Goal: Task Accomplishment & Management: Manage account settings

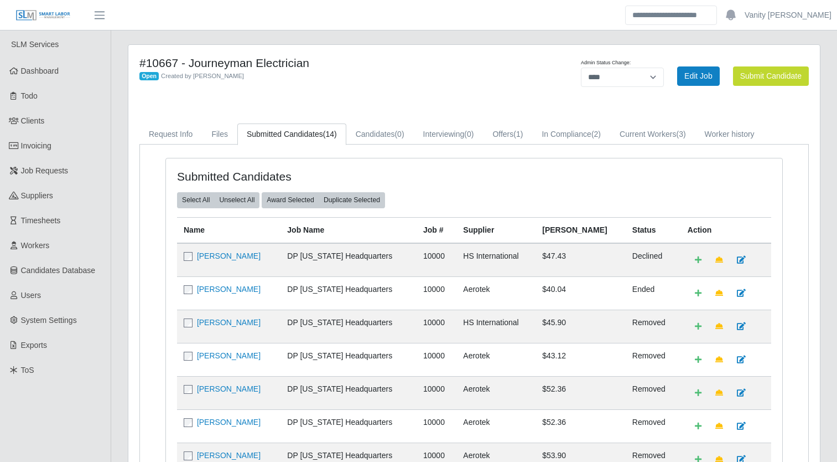
select select "****"
drag, startPoint x: 500, startPoint y: 156, endPoint x: 498, endPoint y: 144, distance: 11.7
click at [500, 156] on div "Submitted Candidates Select All Unselect All Award Selected Duplicate Selected …" at bounding box center [474, 461] width 669 height 634
click at [500, 141] on link "Offers (1)" at bounding box center [507, 134] width 49 height 22
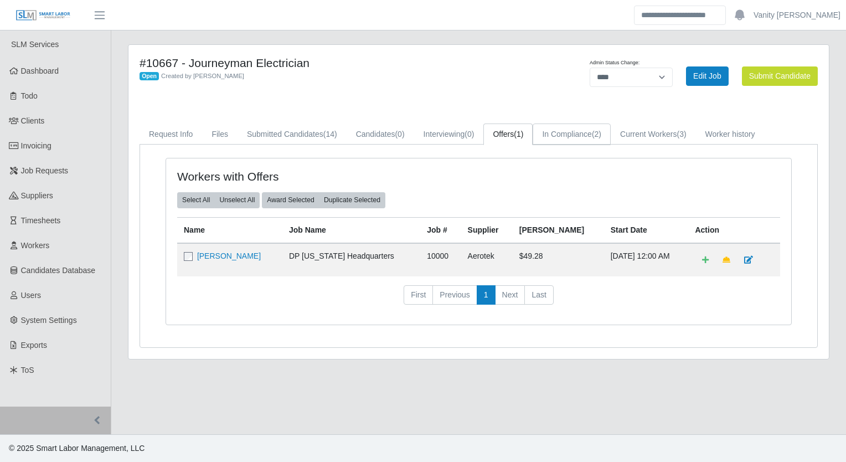
click at [581, 132] on link "In Compliance (2)" at bounding box center [571, 134] width 78 height 22
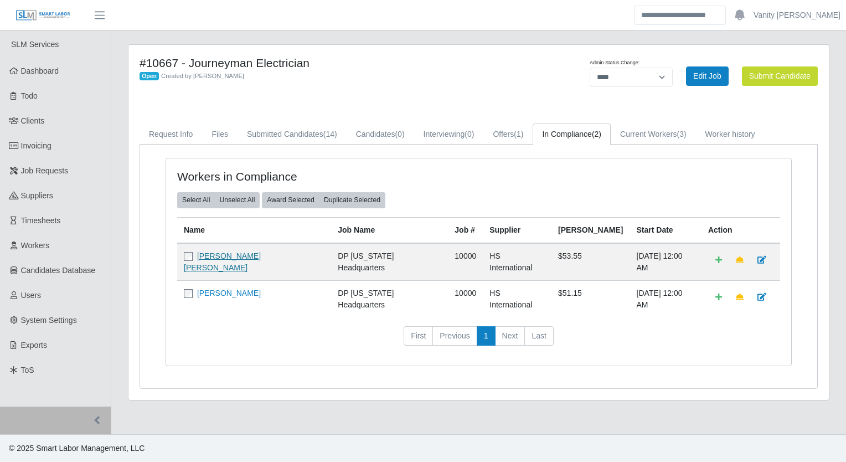
click at [225, 256] on link "Robert Jack Jones" at bounding box center [222, 261] width 77 height 20
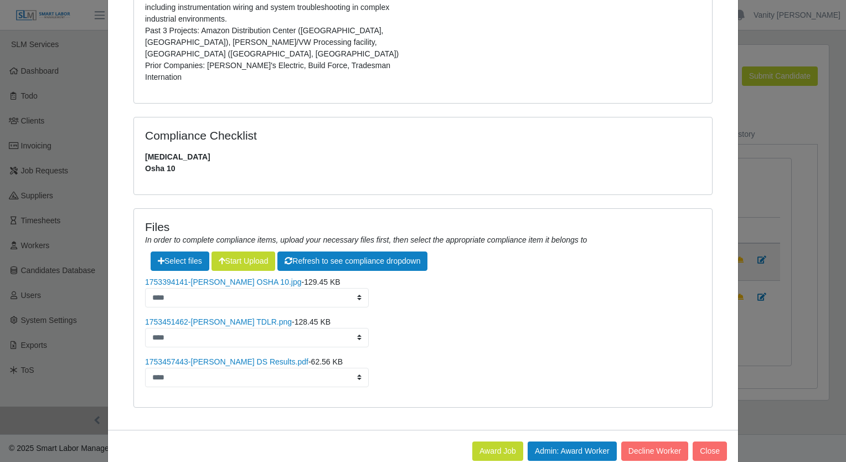
scroll to position [343, 0]
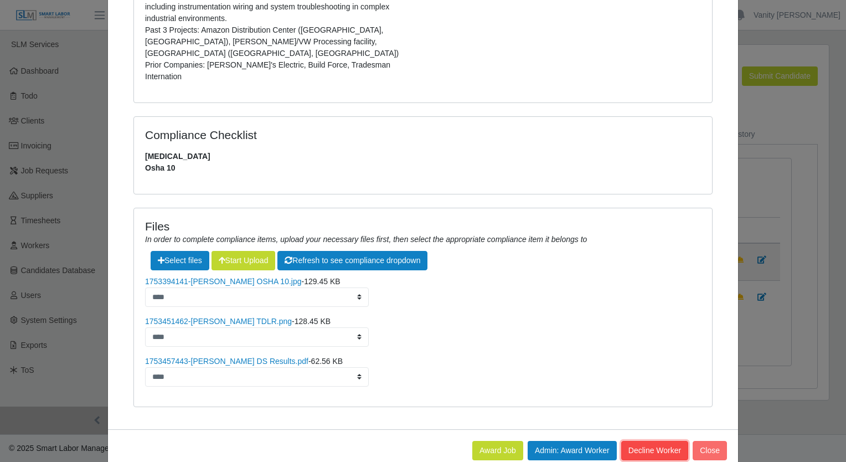
click at [692, 441] on button "Decline Worker" at bounding box center [709, 450] width 34 height 19
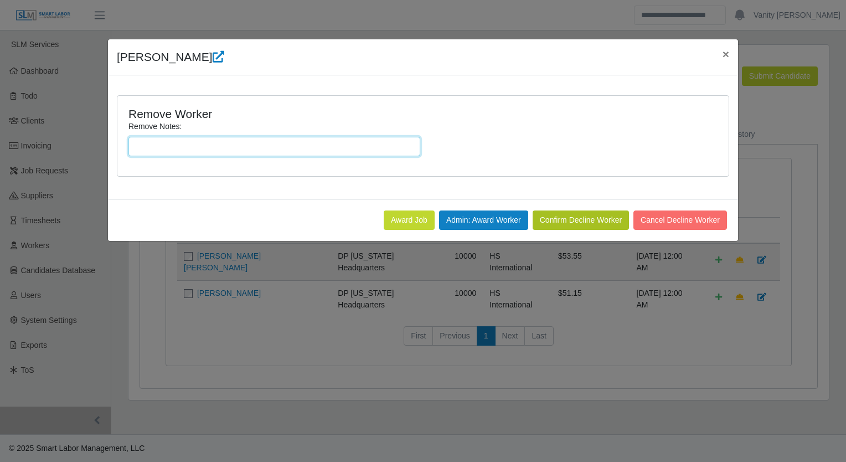
click at [306, 143] on input "Remove Notes:" at bounding box center [274, 146] width 292 height 19
type input "**********"
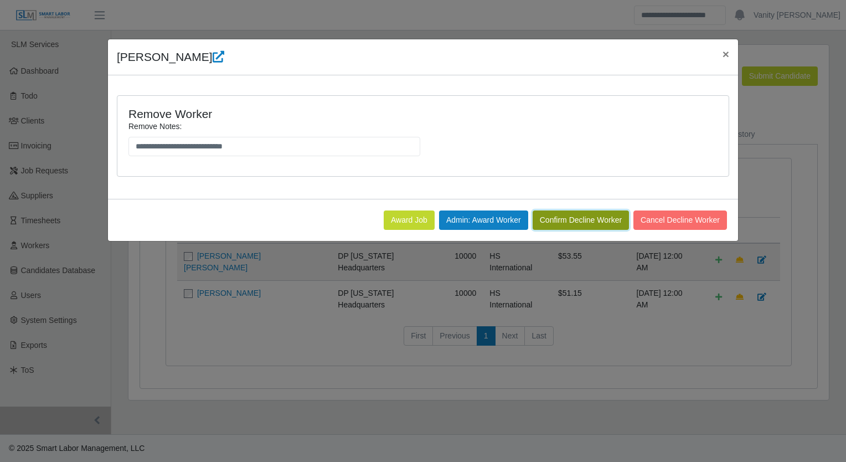
click at [578, 214] on button "Confirm Decline Worker" at bounding box center [580, 219] width 96 height 19
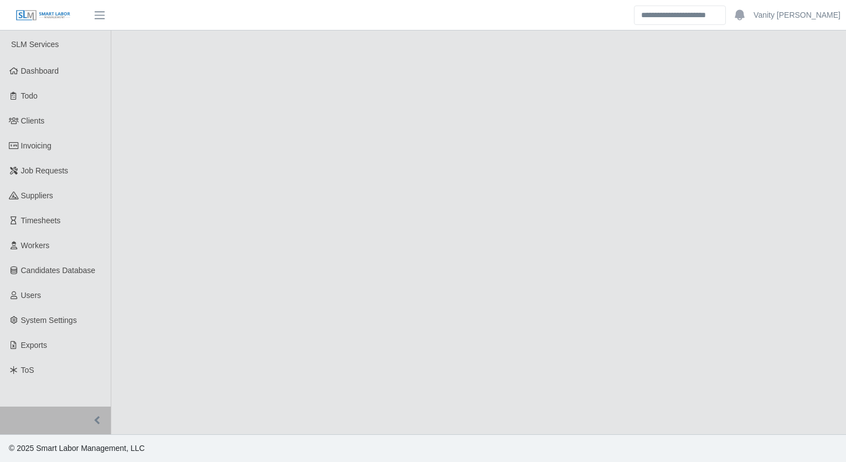
select select "****"
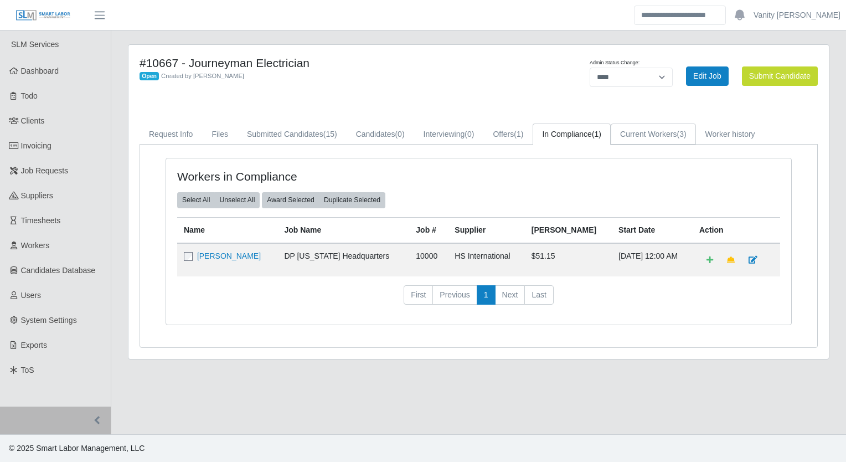
click at [653, 136] on link "Current Workers (3)" at bounding box center [652, 134] width 85 height 22
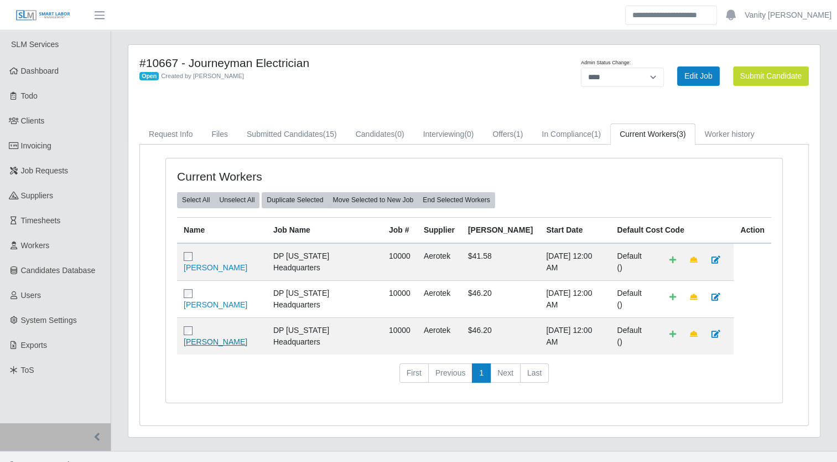
click at [222, 337] on link "[PERSON_NAME]" at bounding box center [216, 341] width 64 height 9
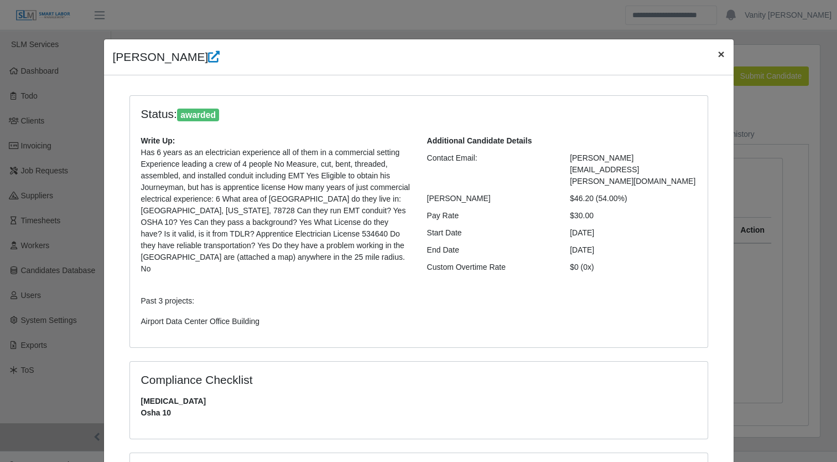
drag, startPoint x: 722, startPoint y: 54, endPoint x: 683, endPoint y: 74, distance: 43.3
click at [722, 54] on button "×" at bounding box center [721, 53] width 24 height 29
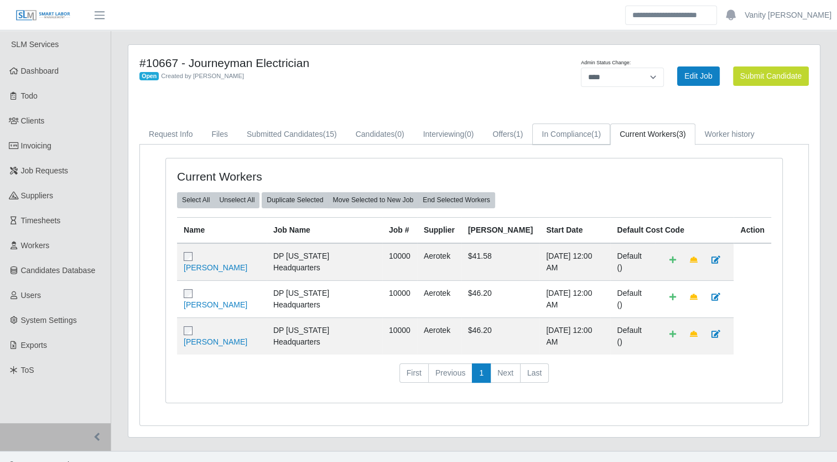
click at [597, 135] on span "(1)" at bounding box center [596, 134] width 9 height 9
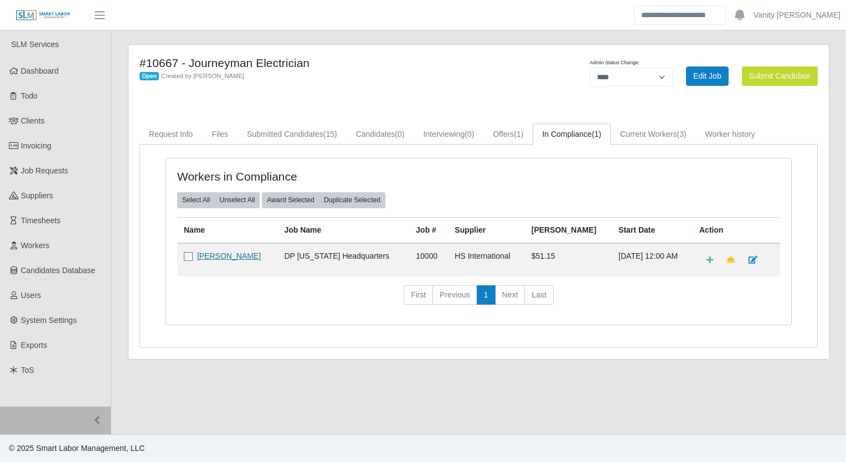
click at [214, 255] on link "[PERSON_NAME]" at bounding box center [229, 255] width 64 height 9
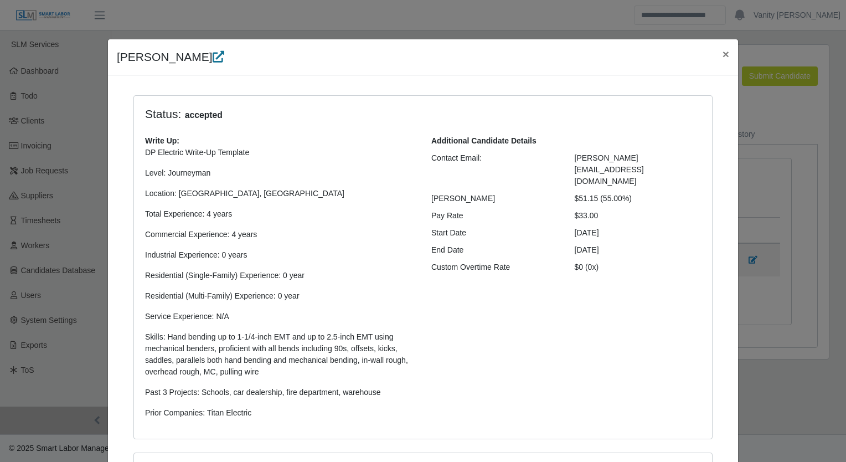
click at [213, 54] on icon at bounding box center [219, 57] width 12 height 12
click at [213, 50] on link at bounding box center [219, 56] width 12 height 13
click at [722, 58] on span "×" at bounding box center [725, 54] width 7 height 13
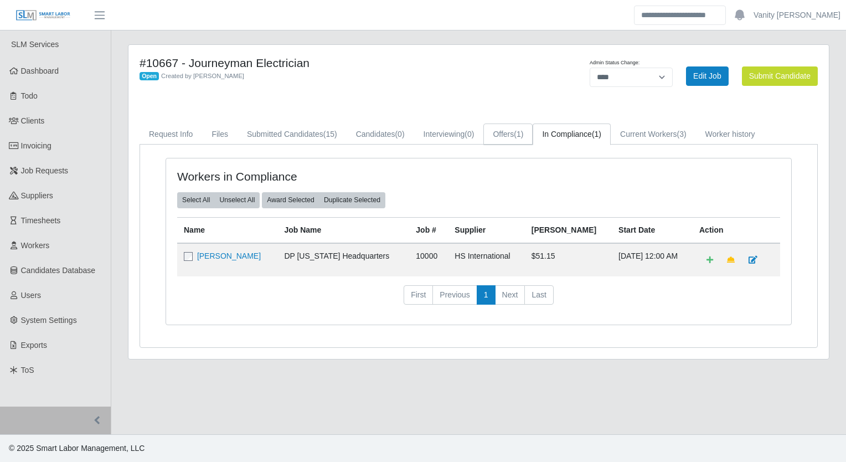
click at [491, 133] on link "Offers (1)" at bounding box center [507, 134] width 49 height 22
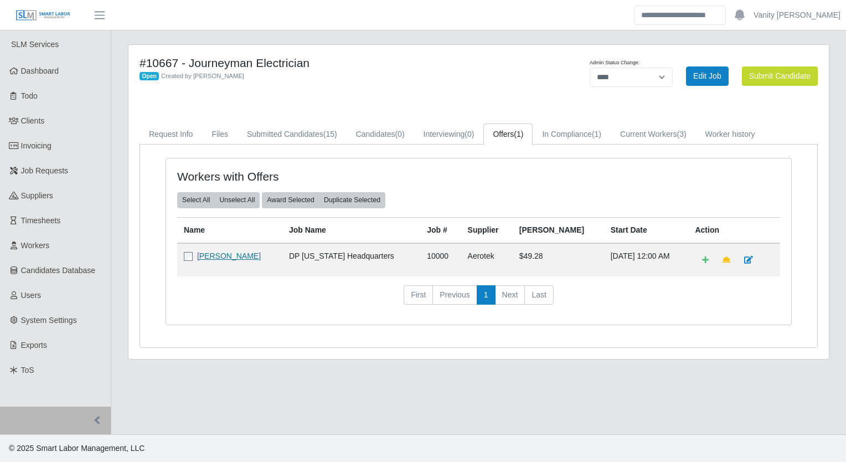
click at [200, 258] on link "[PERSON_NAME]" at bounding box center [229, 255] width 64 height 9
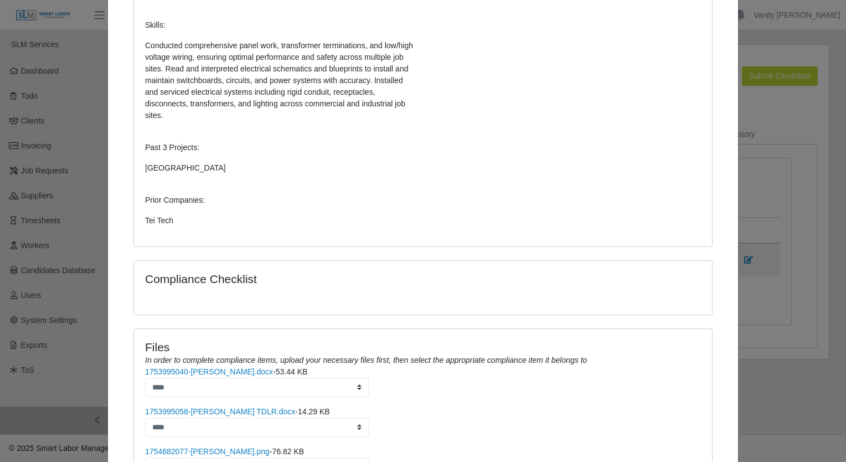
scroll to position [496, 0]
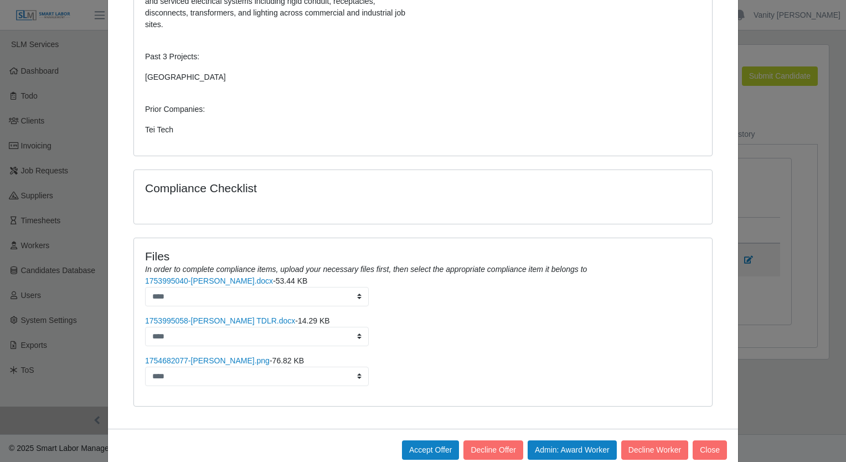
click at [175, 330] on ul "1753995040-Josue Lopez Espinoza.docx - 53.44 KB **** 1753995058-Josue Espinoza …" at bounding box center [423, 330] width 556 height 111
click at [179, 356] on link "1754682077-[PERSON_NAME].png" at bounding box center [207, 360] width 125 height 9
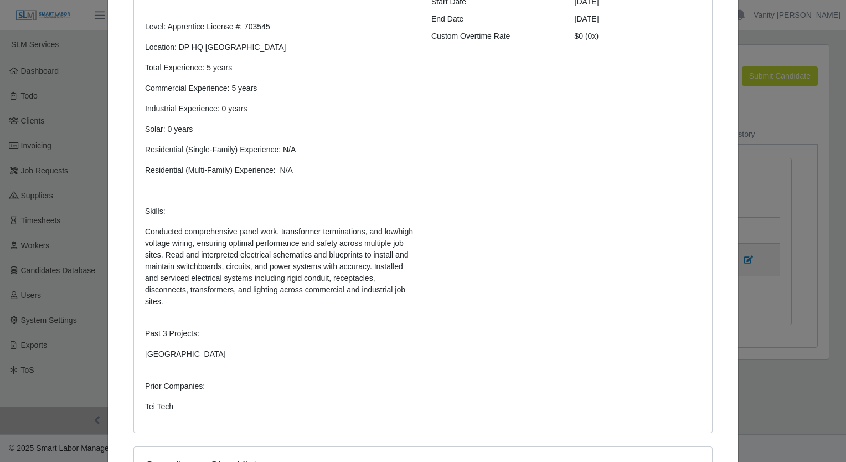
scroll to position [0, 0]
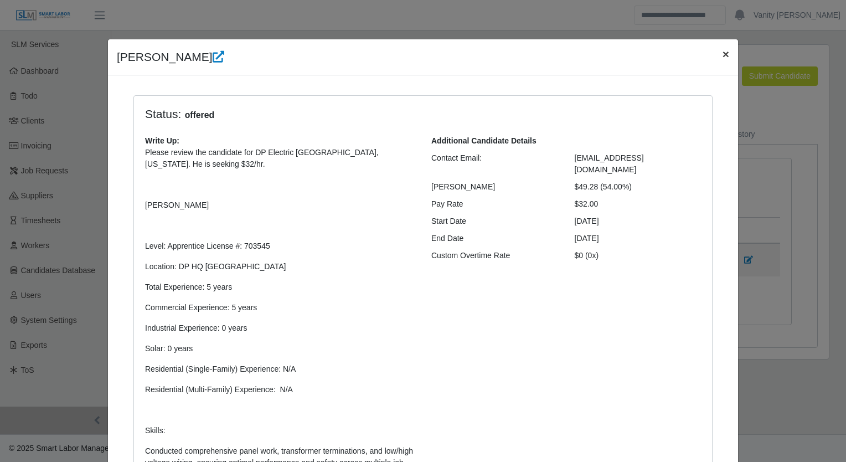
click at [716, 52] on button "×" at bounding box center [725, 53] width 24 height 29
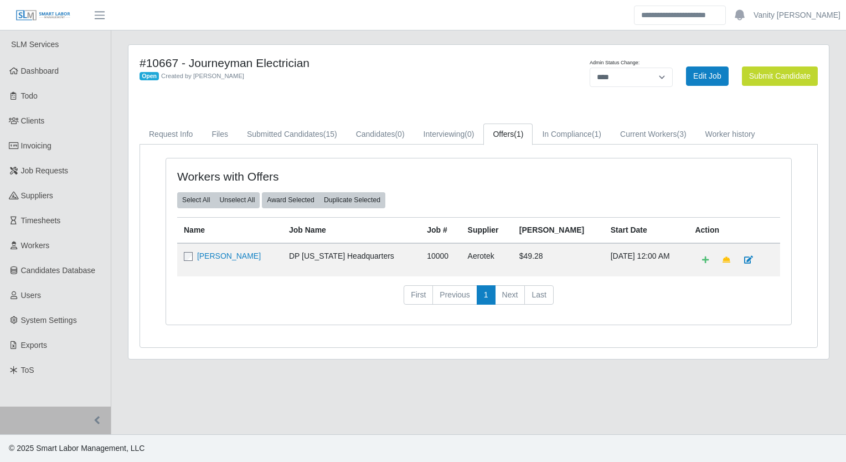
click at [218, 260] on td "[PERSON_NAME]" at bounding box center [229, 259] width 105 height 33
click at [218, 257] on link "[PERSON_NAME]" at bounding box center [229, 255] width 64 height 9
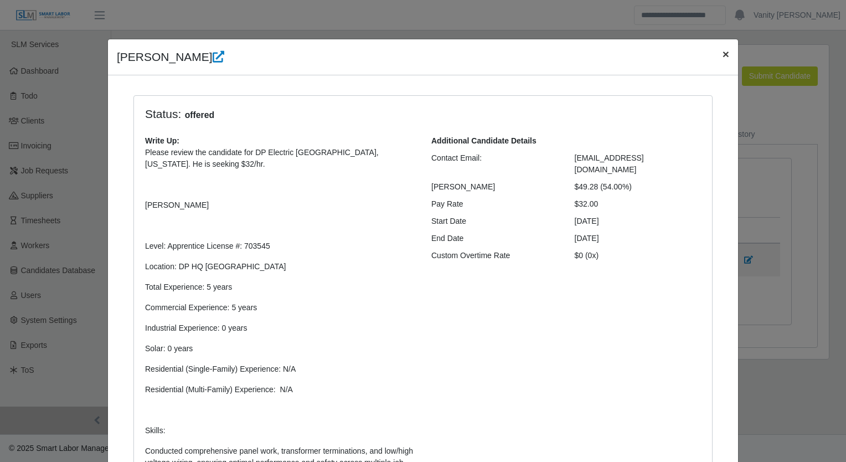
click at [722, 58] on span "×" at bounding box center [725, 54] width 7 height 13
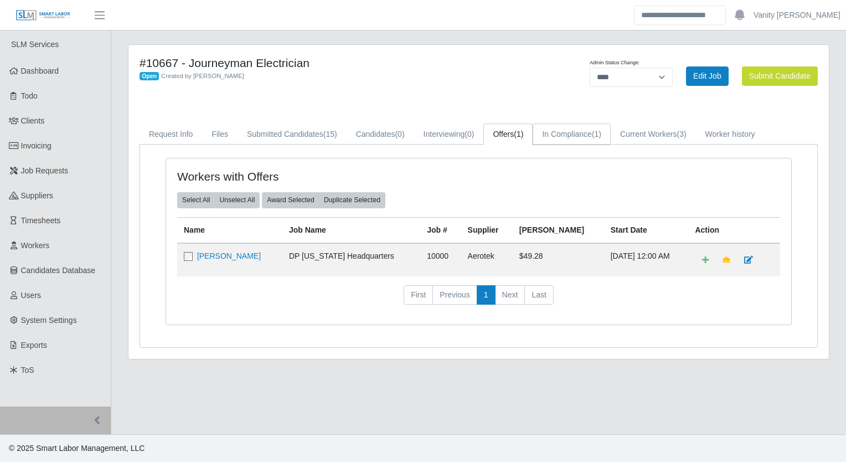
click at [562, 132] on link "In Compliance (1)" at bounding box center [571, 134] width 78 height 22
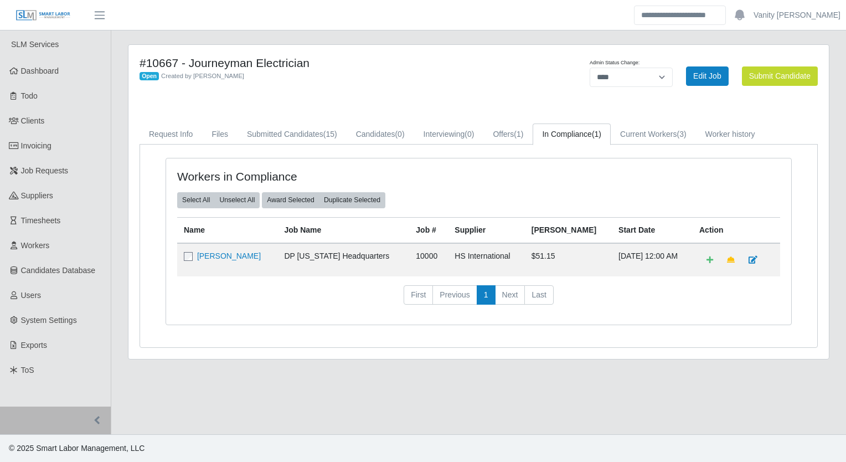
click at [215, 246] on td "John Cruz" at bounding box center [227, 259] width 100 height 33
click at [216, 253] on link "John Cruz" at bounding box center [229, 255] width 64 height 9
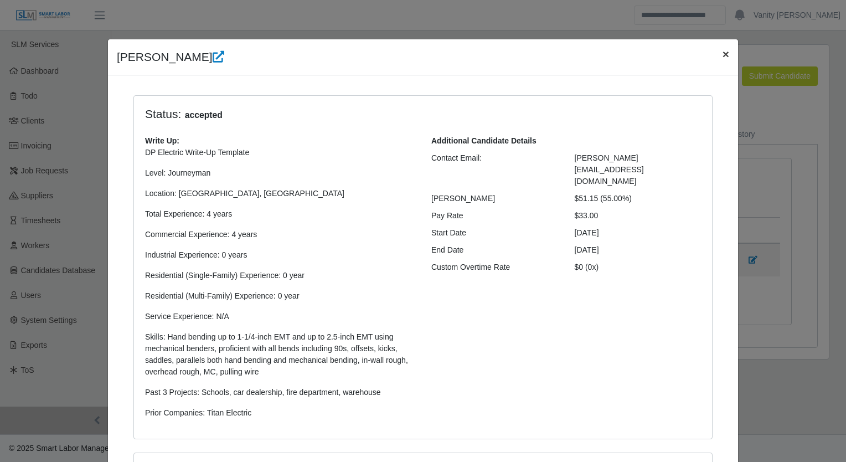
click at [719, 68] on button "×" at bounding box center [725, 53] width 24 height 29
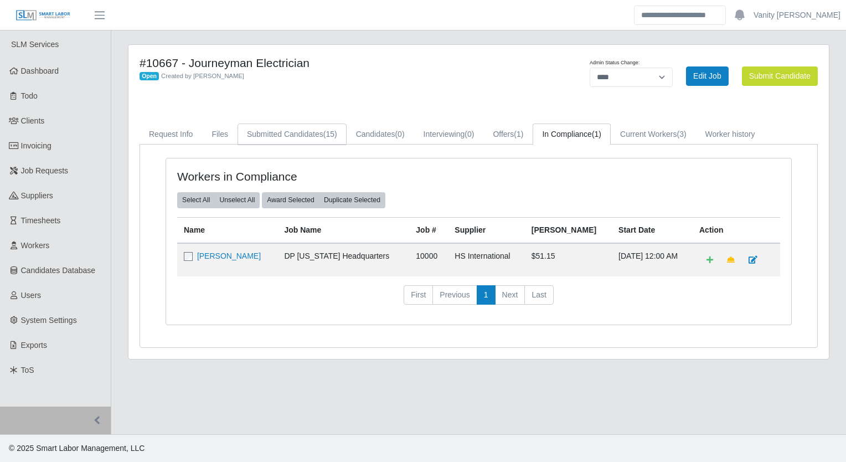
click at [287, 130] on link "Submitted Candidates (15)" at bounding box center [291, 134] width 109 height 22
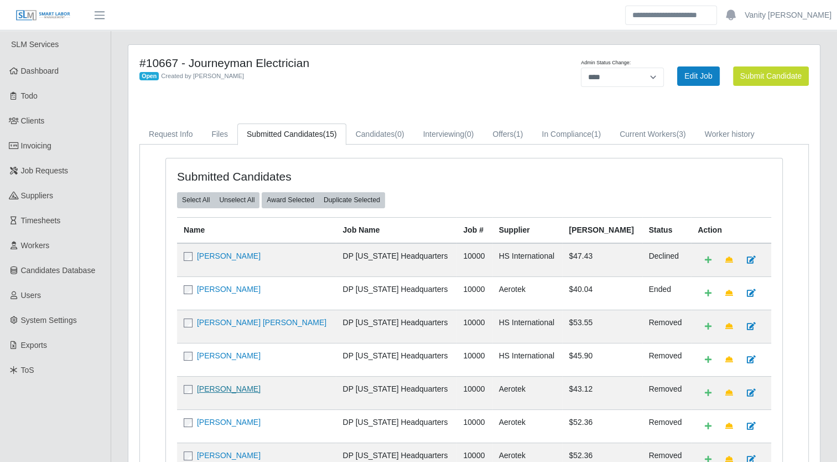
click at [237, 384] on link "Kristopher Harris" at bounding box center [229, 388] width 64 height 9
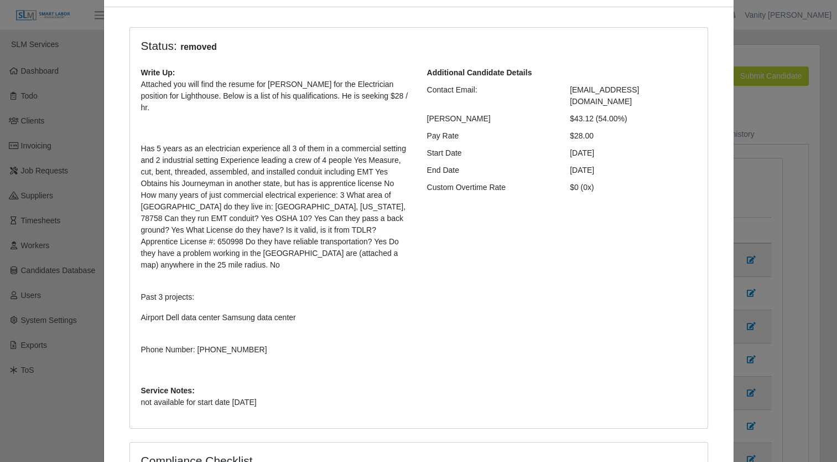
scroll to position [295, 0]
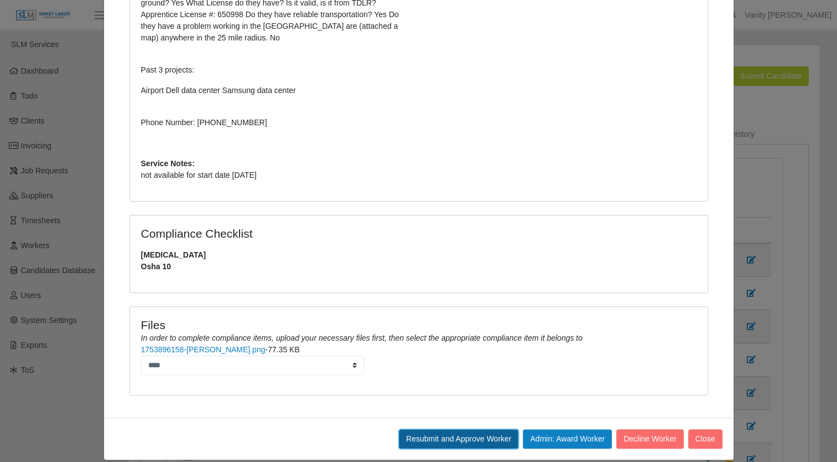
click at [488, 431] on button "Resubmit and Approve Worker" at bounding box center [459, 438] width 120 height 19
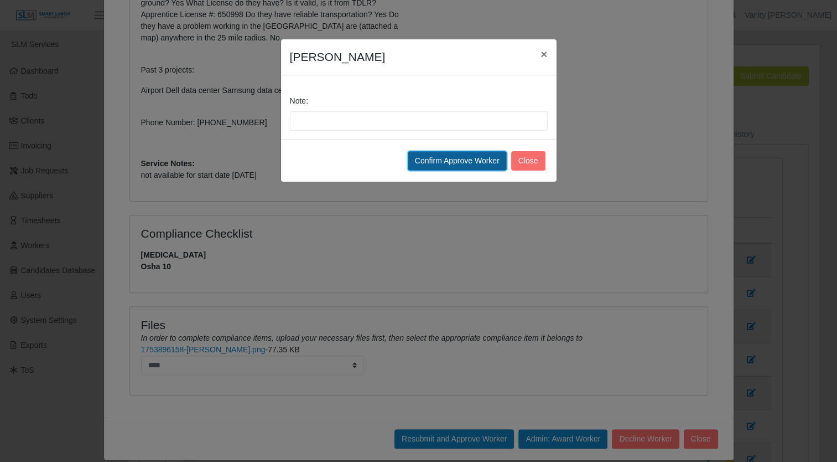
click at [490, 154] on button "Confirm Approve Worker" at bounding box center [457, 160] width 99 height 19
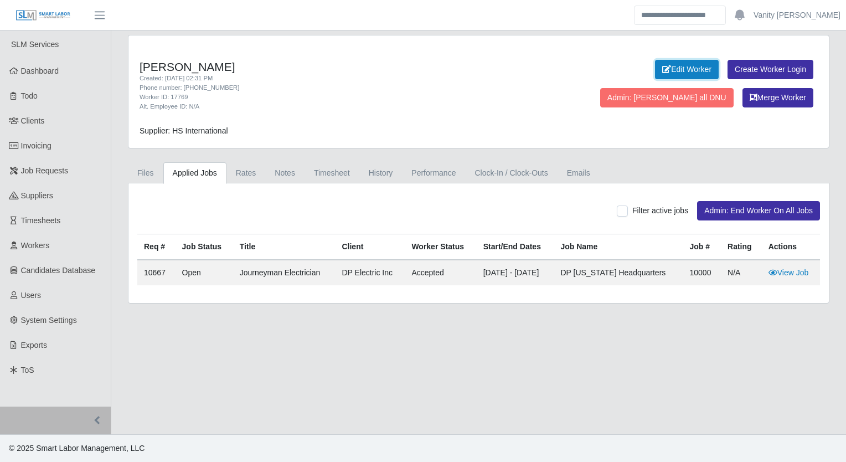
click at [655, 66] on link "Edit Worker" at bounding box center [687, 69] width 64 height 19
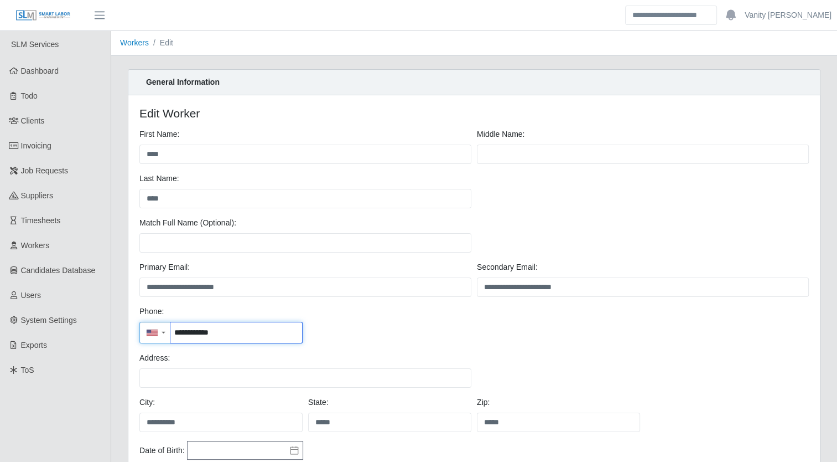
drag, startPoint x: 248, startPoint y: 327, endPoint x: 163, endPoint y: 318, distance: 85.1
click at [163, 318] on div "**********" at bounding box center [221, 324] width 169 height 38
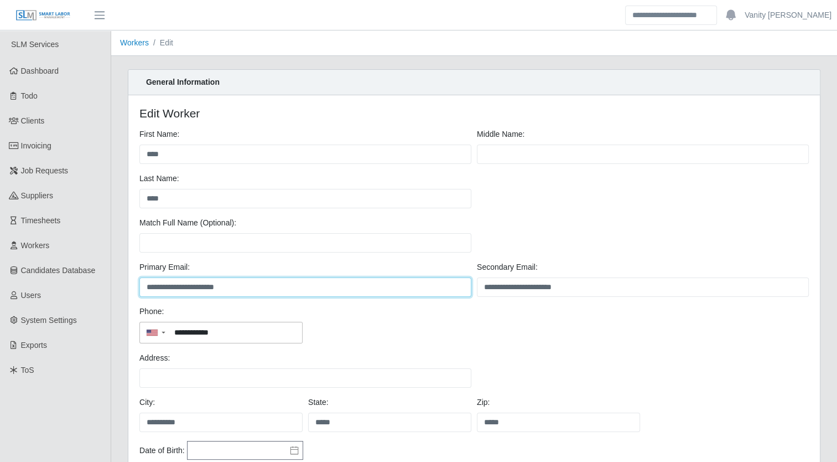
drag, startPoint x: 269, startPoint y: 287, endPoint x: 140, endPoint y: 284, distance: 129.0
click at [140, 284] on input "**********" at bounding box center [305, 286] width 332 height 19
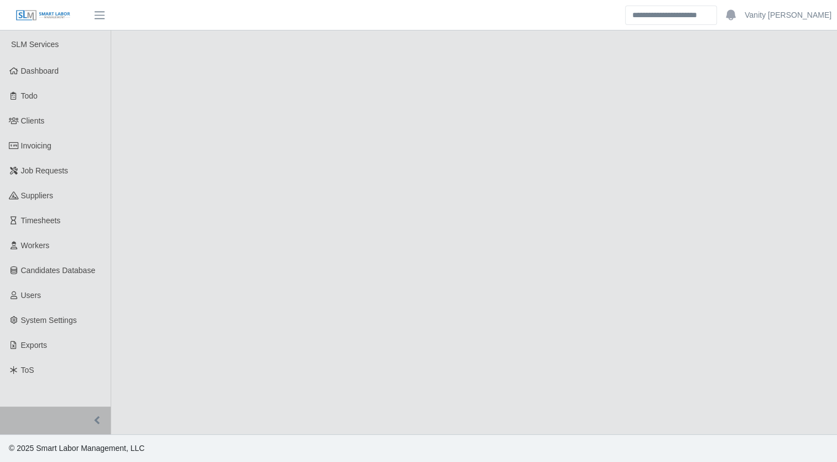
select select "****"
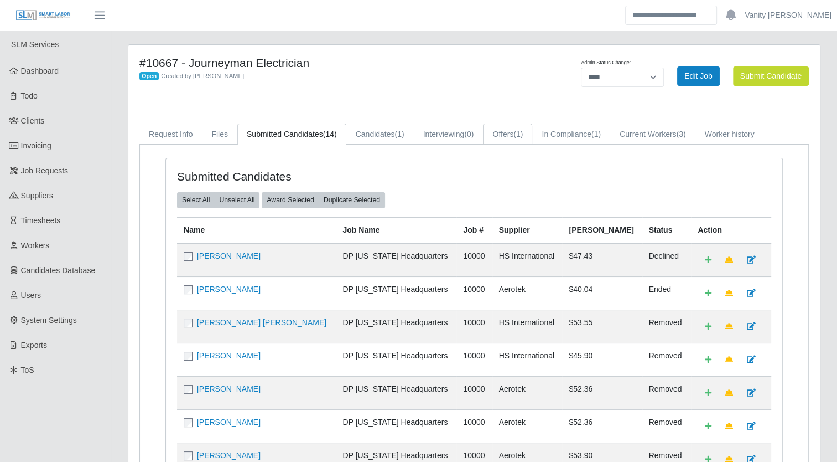
click at [514, 134] on link "Offers (1)" at bounding box center [507, 134] width 49 height 22
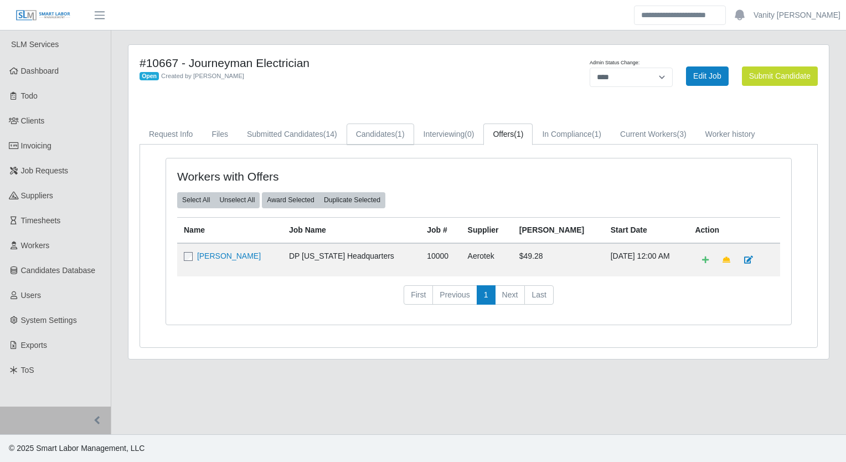
click at [407, 141] on link "Candidates (1)" at bounding box center [380, 134] width 68 height 22
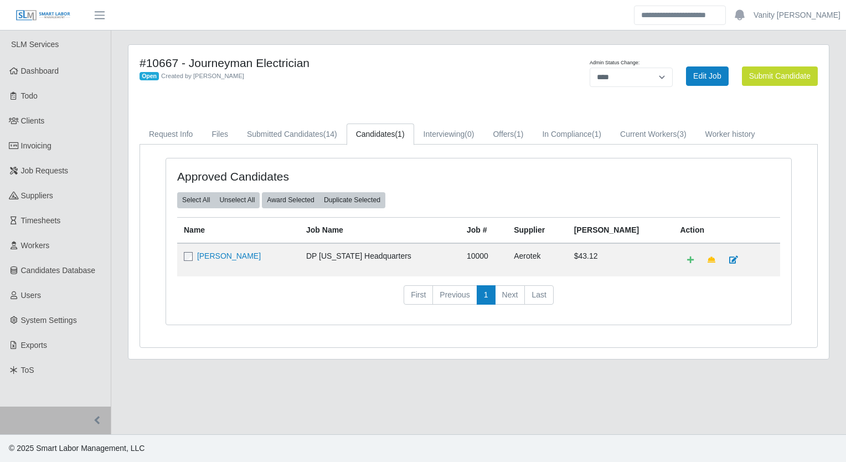
click at [398, 141] on link "Candidates (1)" at bounding box center [380, 134] width 68 height 22
click at [387, 132] on link "Candidates (1)" at bounding box center [380, 134] width 68 height 22
click at [224, 258] on link "Kristopher Harris" at bounding box center [229, 255] width 64 height 9
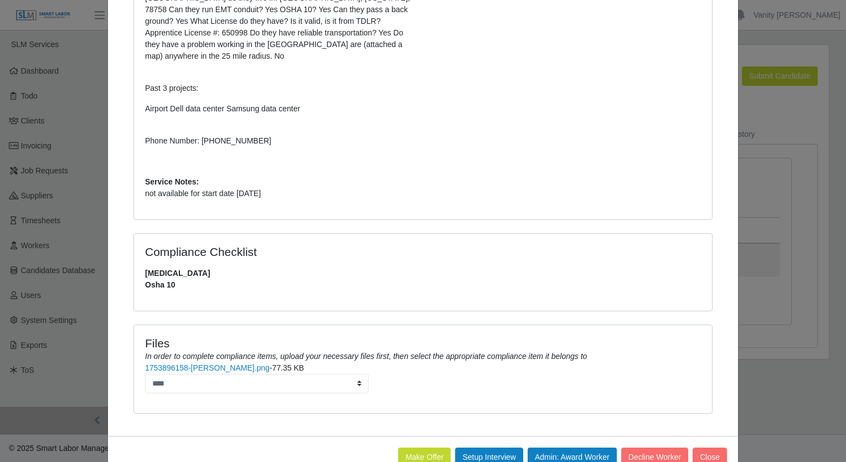
scroll to position [295, 0]
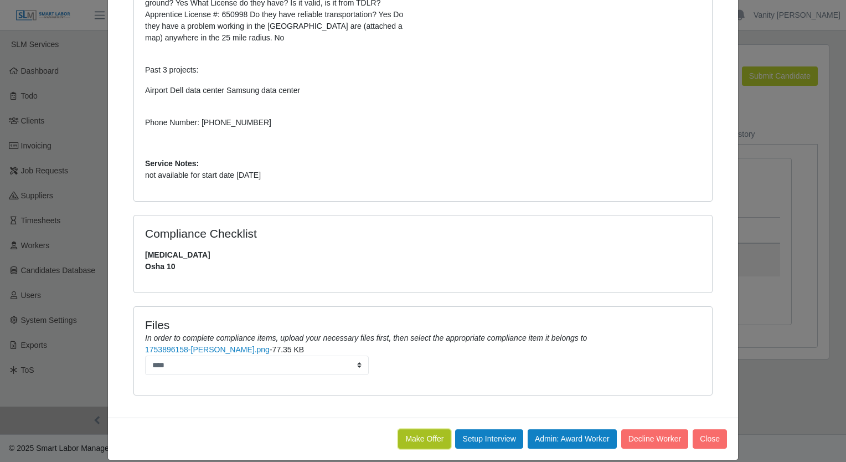
click at [401, 429] on button "Make Offer" at bounding box center [424, 438] width 53 height 19
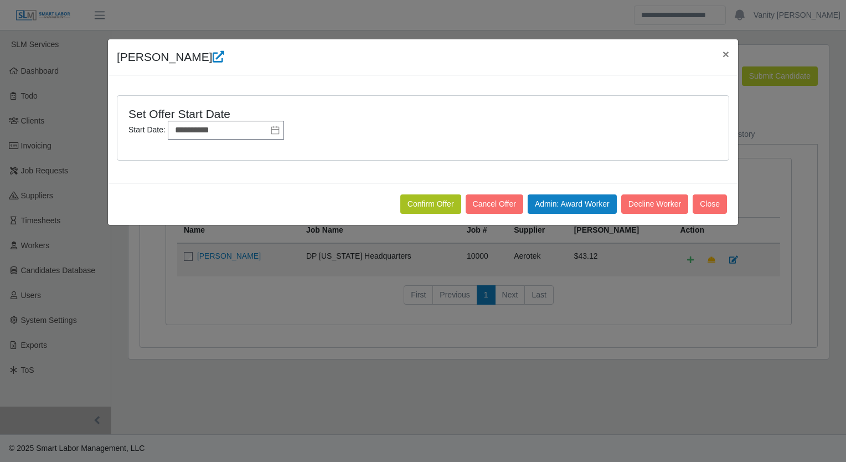
scroll to position [0, 0]
click at [277, 128] on icon at bounding box center [275, 130] width 9 height 9
click at [271, 131] on icon at bounding box center [275, 130] width 9 height 9
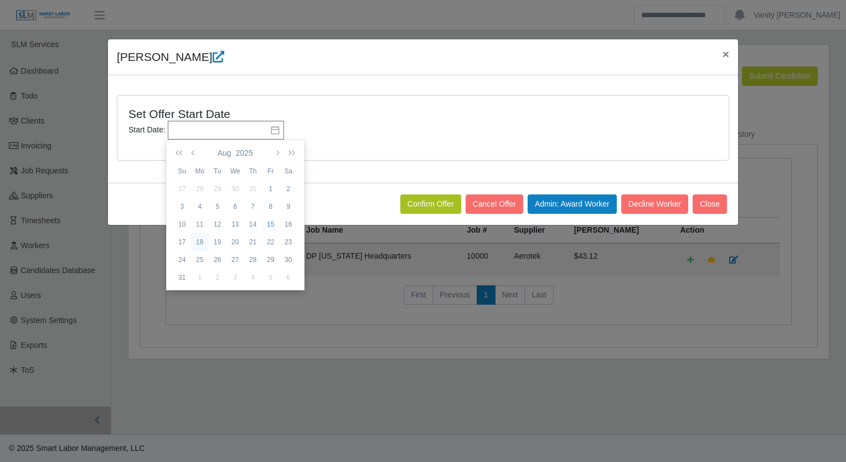
click at [197, 242] on div "18" at bounding box center [200, 242] width 18 height 10
type input "**********"
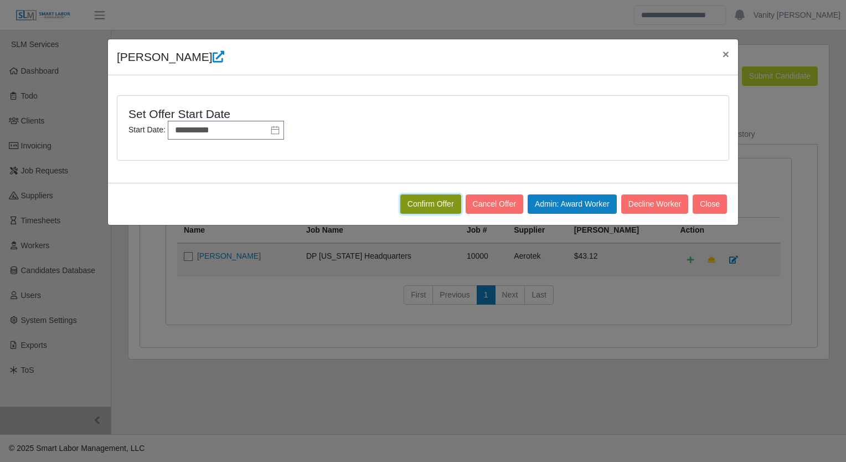
click at [438, 206] on button "Confirm Offer" at bounding box center [430, 203] width 61 height 19
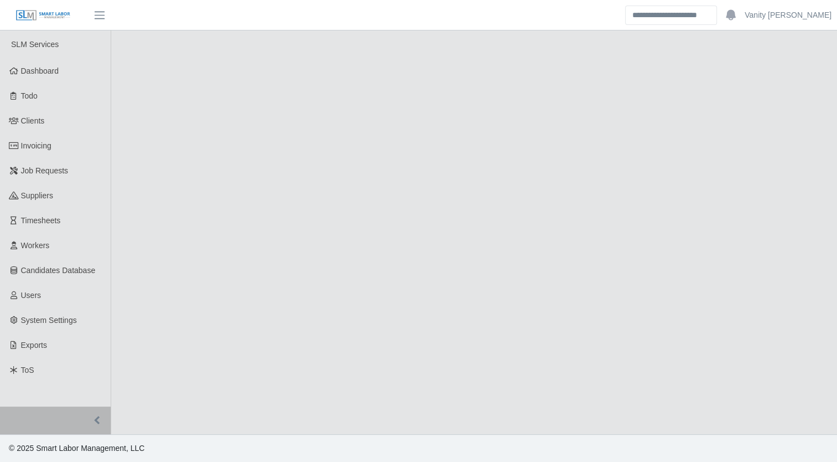
select select "****"
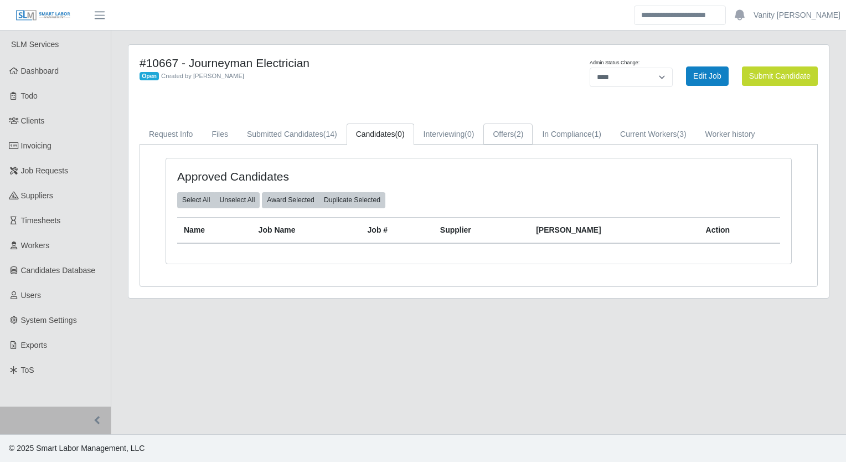
click at [525, 135] on link "Offers (2)" at bounding box center [507, 134] width 49 height 22
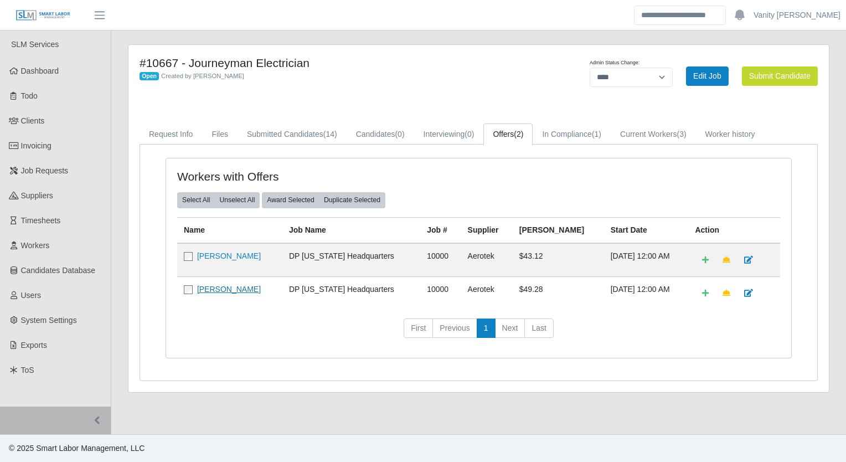
click at [233, 284] on link "[PERSON_NAME]" at bounding box center [229, 288] width 64 height 9
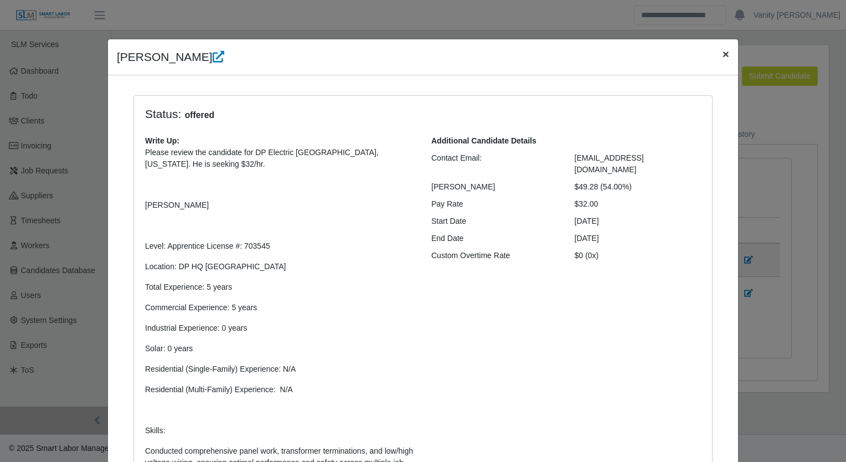
click at [722, 53] on span "×" at bounding box center [725, 54] width 7 height 13
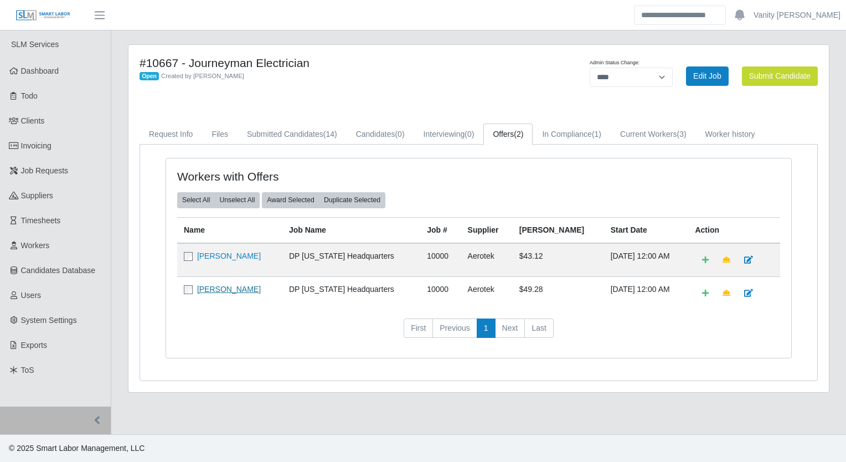
click at [201, 287] on link "[PERSON_NAME]" at bounding box center [229, 288] width 64 height 9
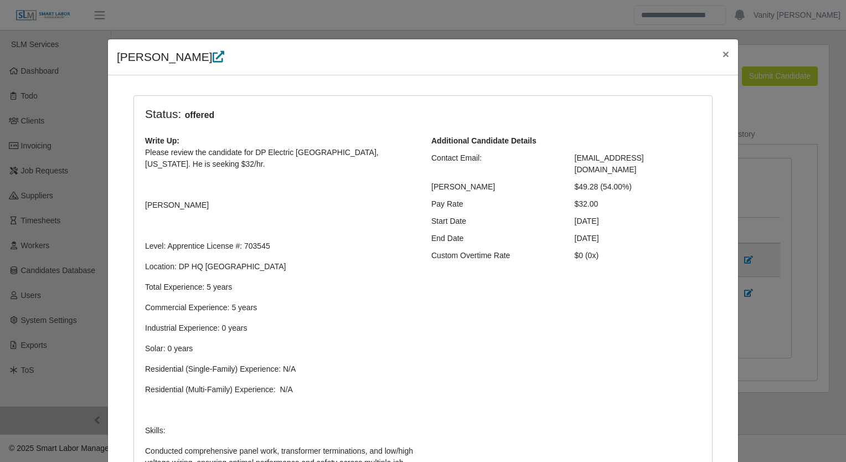
click at [213, 55] on icon at bounding box center [219, 57] width 12 height 12
click at [722, 49] on span "×" at bounding box center [725, 54] width 7 height 13
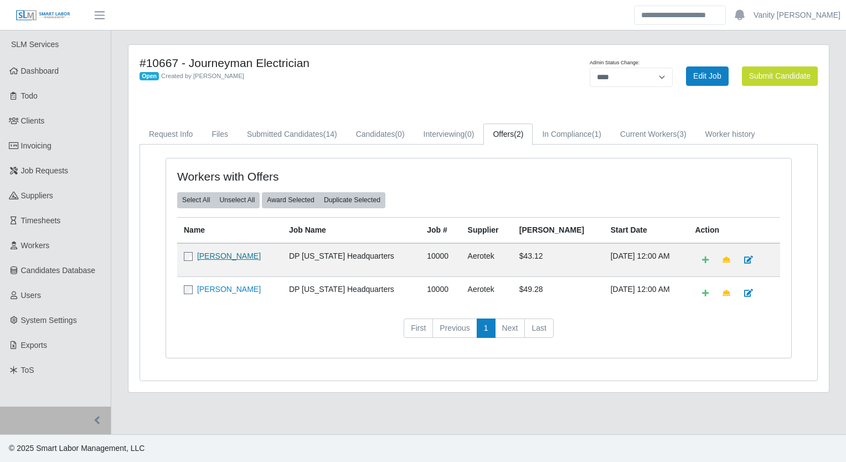
click at [221, 253] on link "[PERSON_NAME]" at bounding box center [229, 255] width 64 height 9
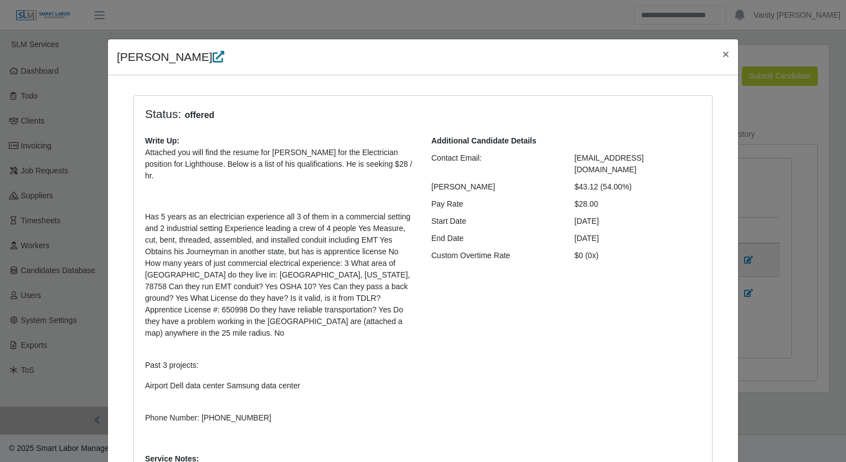
click at [213, 59] on icon at bounding box center [219, 57] width 12 height 12
click at [722, 51] on span "×" at bounding box center [725, 54] width 7 height 13
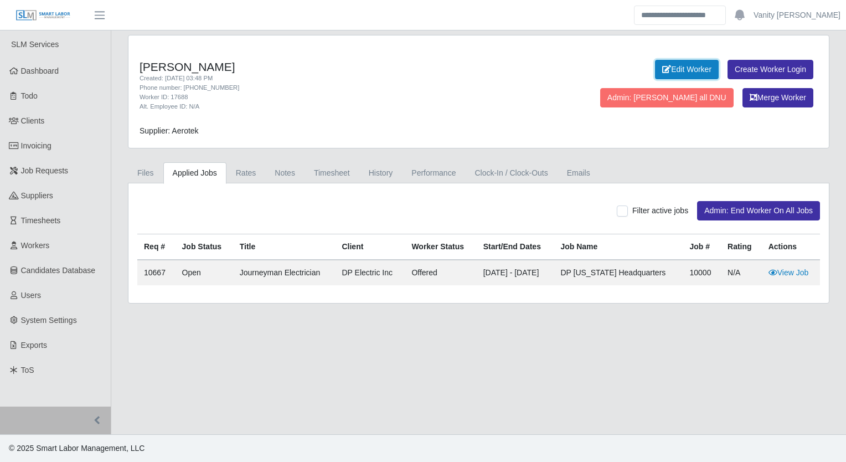
click at [655, 63] on link "Edit Worker" at bounding box center [687, 69] width 64 height 19
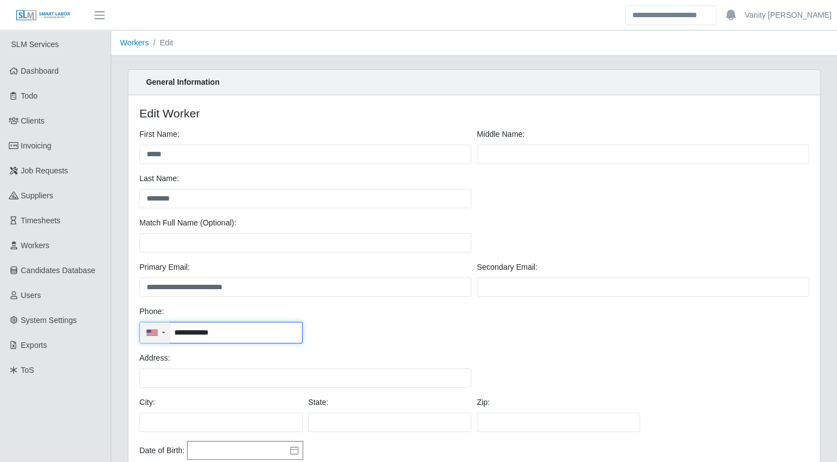
drag, startPoint x: 230, startPoint y: 332, endPoint x: 167, endPoint y: 334, distance: 63.1
click at [167, 334] on div "**********" at bounding box center [220, 333] width 163 height 22
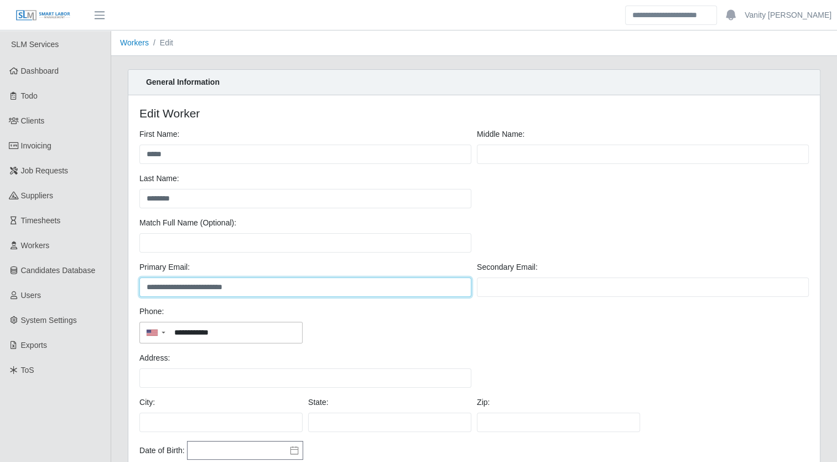
drag, startPoint x: 274, startPoint y: 291, endPoint x: 138, endPoint y: 287, distance: 136.8
click at [138, 287] on div "**********" at bounding box center [306, 278] width 338 height 35
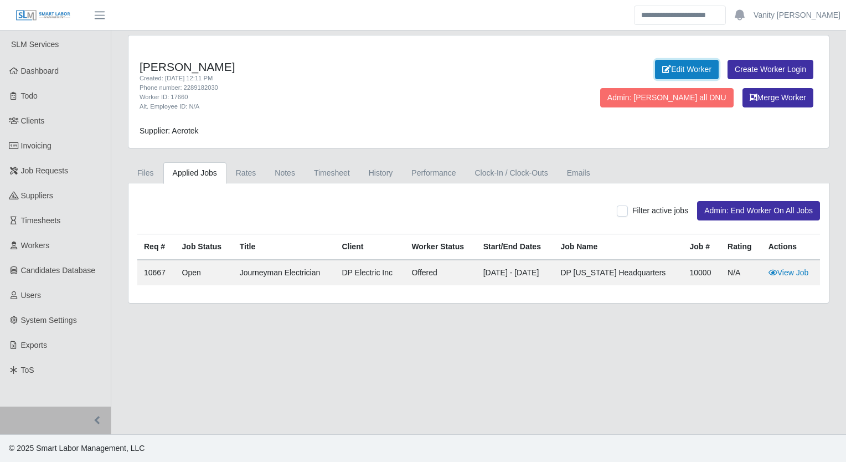
click at [655, 70] on link "Edit Worker" at bounding box center [687, 69] width 64 height 19
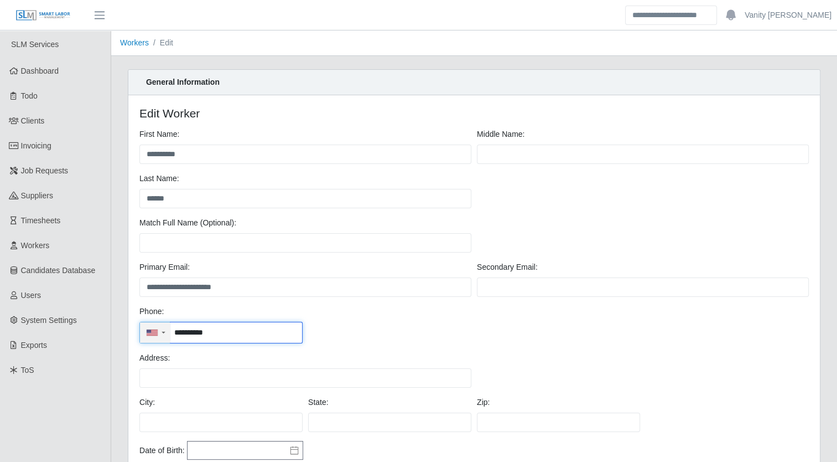
drag, startPoint x: 224, startPoint y: 333, endPoint x: 147, endPoint y: 333, distance: 76.9
click at [147, 333] on div "**********" at bounding box center [220, 333] width 163 height 22
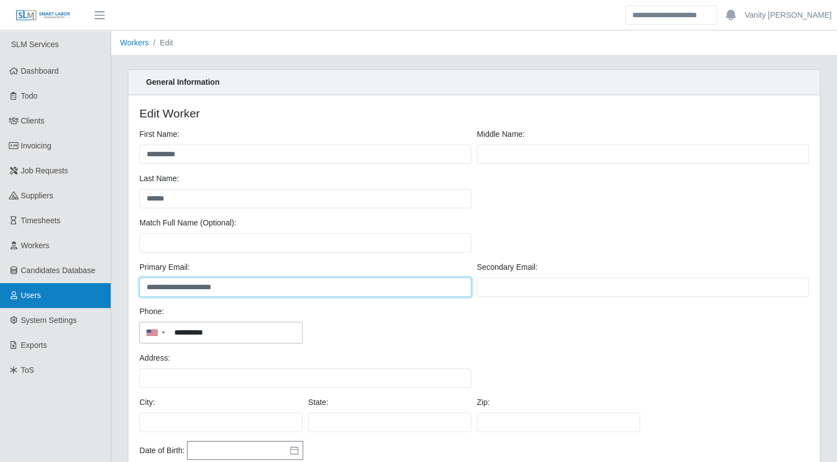
drag, startPoint x: 247, startPoint y: 286, endPoint x: 107, endPoint y: 294, distance: 139.7
click at [107, 294] on div "**********" at bounding box center [418, 353] width 837 height 647
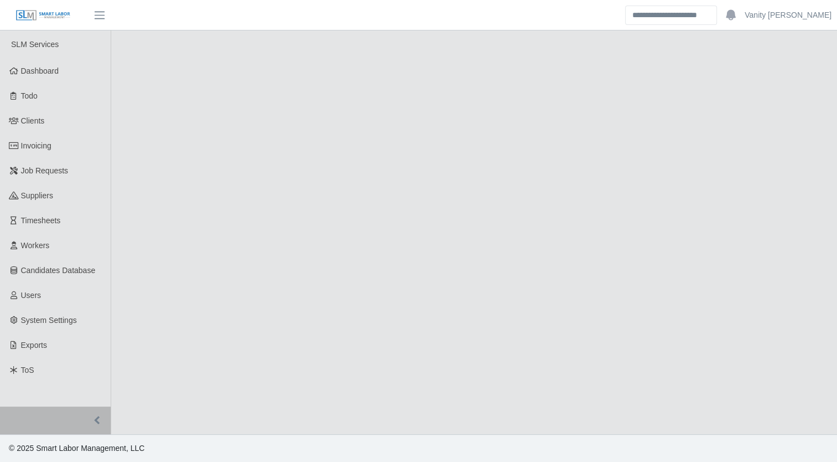
select select "****"
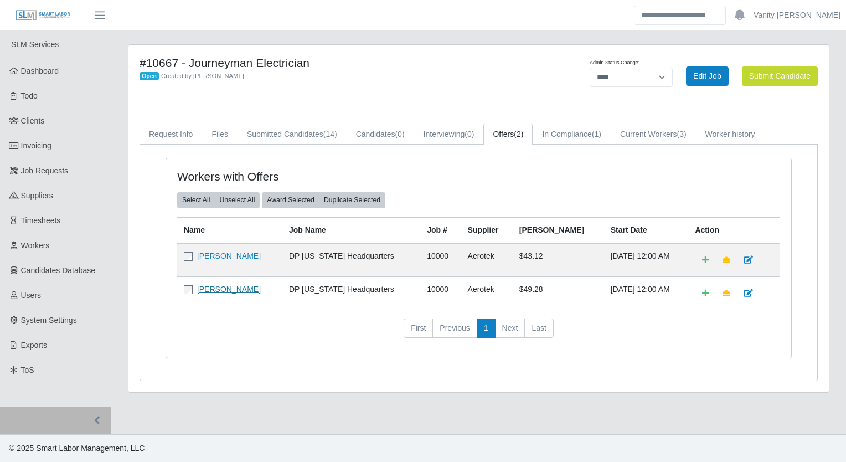
click at [241, 286] on link "[PERSON_NAME]" at bounding box center [229, 288] width 64 height 9
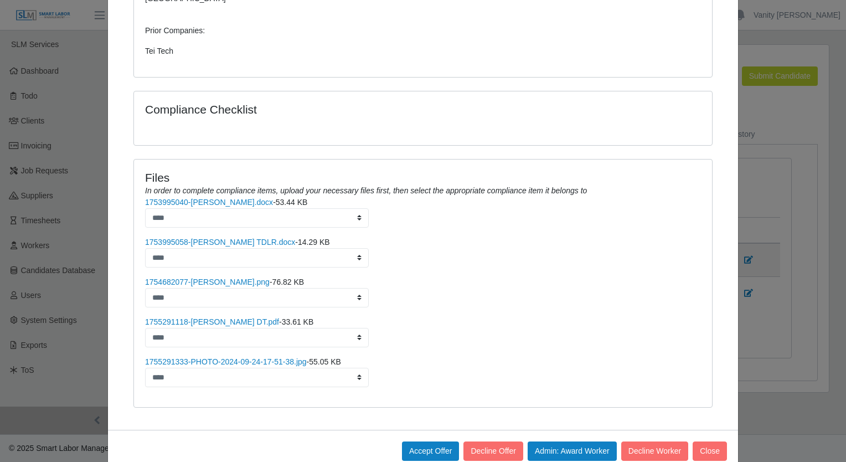
scroll to position [576, 0]
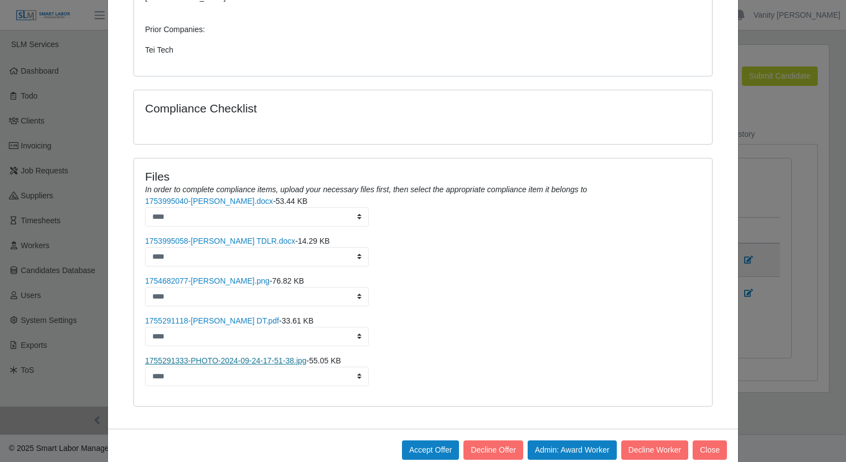
click at [258, 356] on link "1755291333-PHOTO-2024-09-24-17-51-38.jpg" at bounding box center [226, 360] width 162 height 9
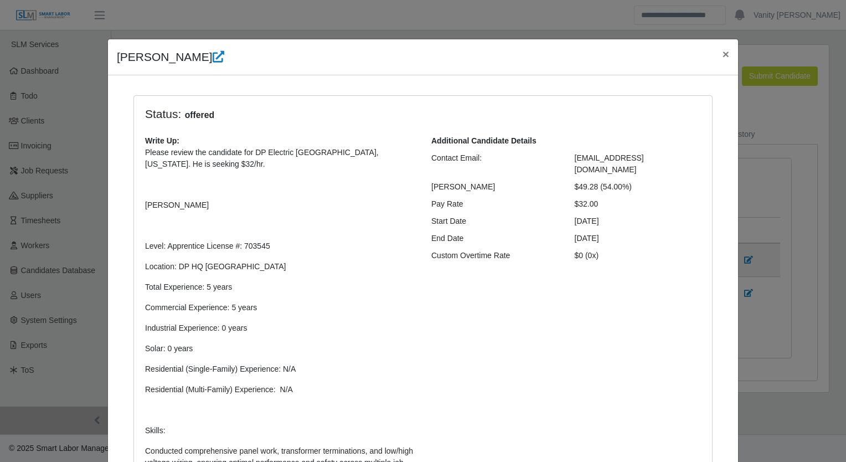
scroll to position [0, 0]
click at [213, 55] on icon at bounding box center [219, 57] width 12 height 12
click at [713, 55] on button "×" at bounding box center [725, 53] width 24 height 29
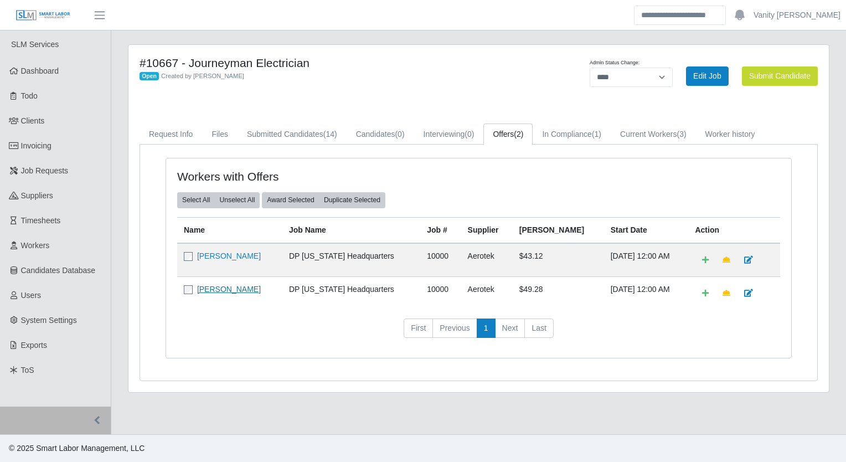
click at [221, 284] on link "[PERSON_NAME]" at bounding box center [229, 288] width 64 height 9
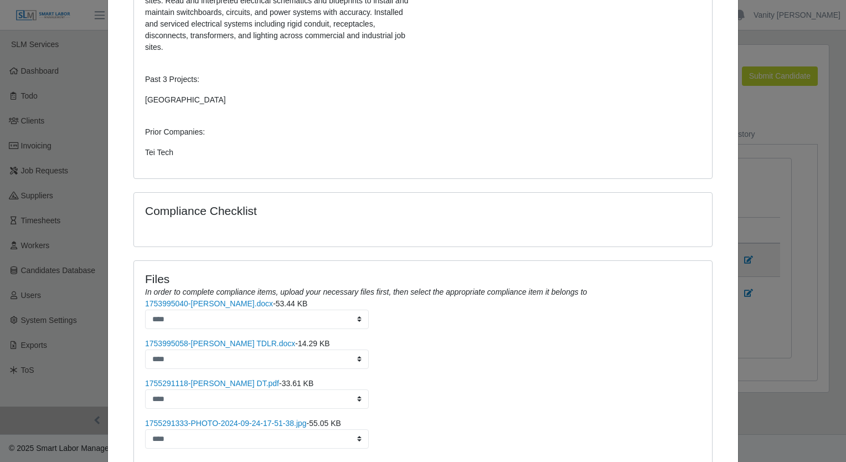
scroll to position [536, 0]
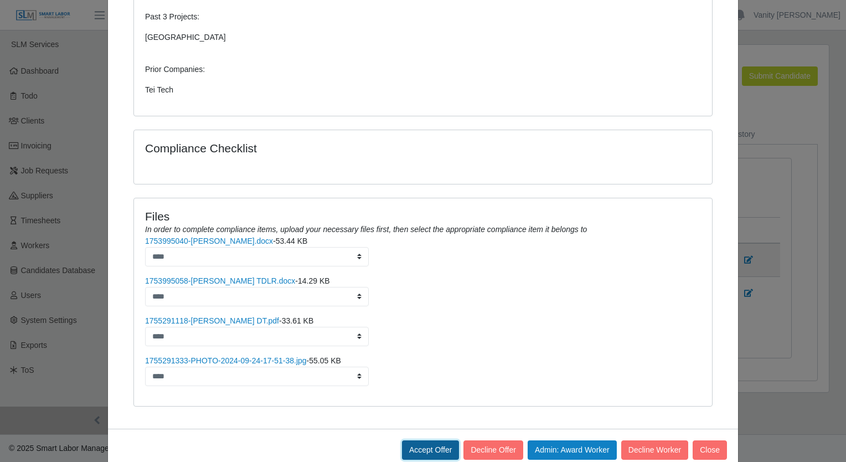
click at [433, 440] on button "Accept Offer" at bounding box center [431, 449] width 58 height 19
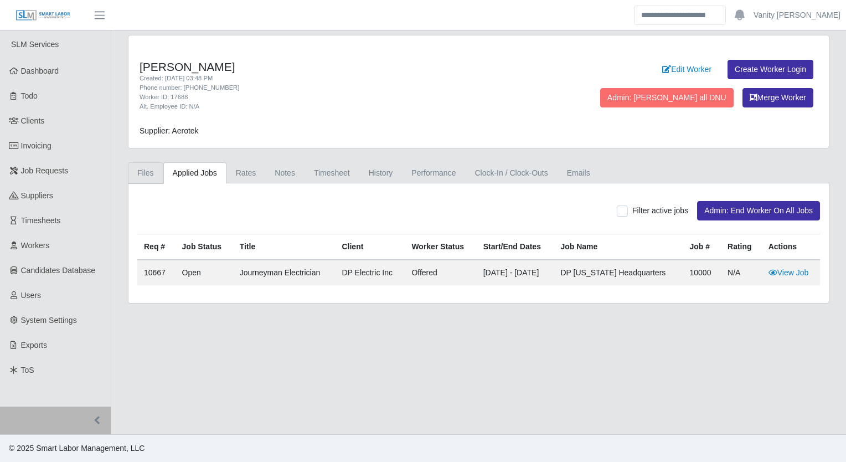
click at [144, 167] on link "Files" at bounding box center [145, 173] width 35 height 22
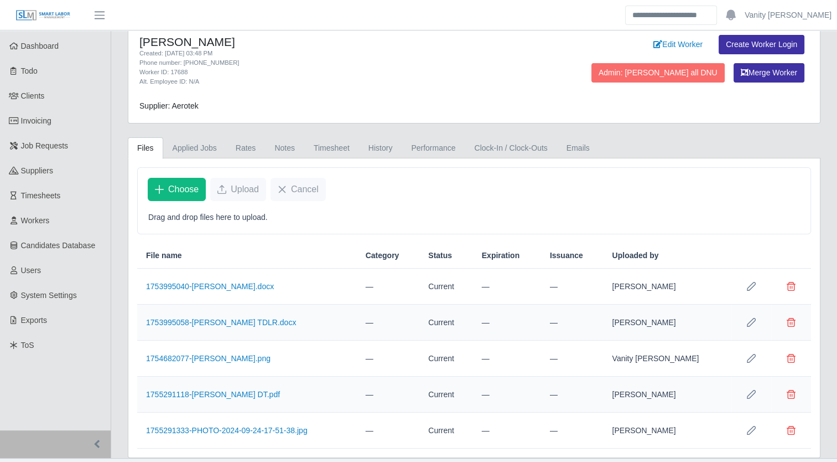
scroll to position [46, 0]
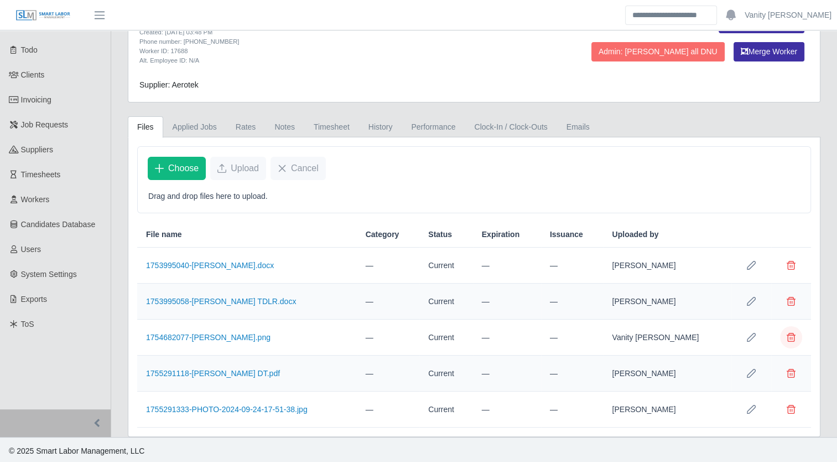
click at [788, 333] on span "Delete file" at bounding box center [791, 337] width 9 height 9
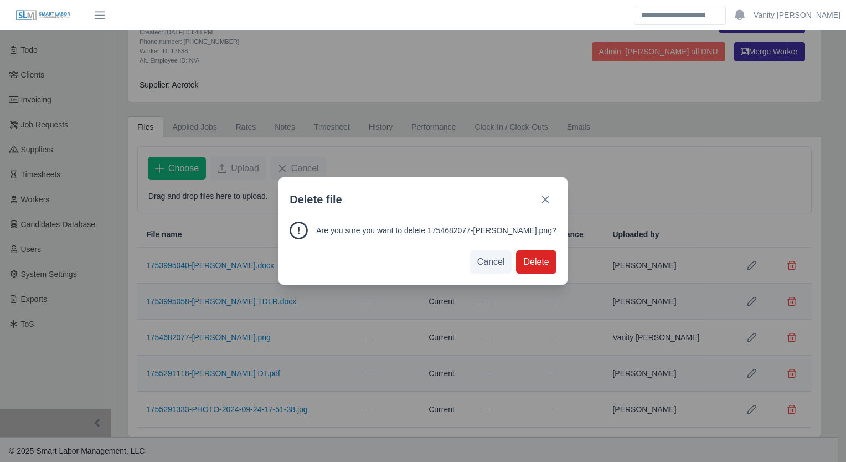
click at [529, 265] on span "Delete" at bounding box center [535, 261] width 25 height 13
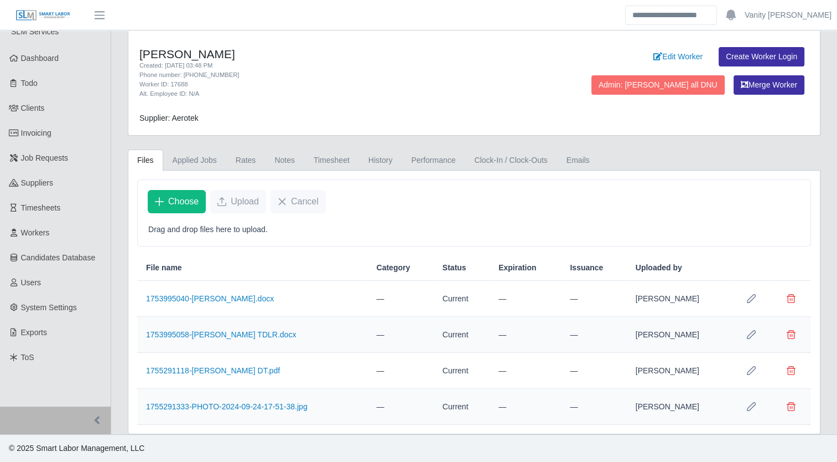
scroll to position [10, 0]
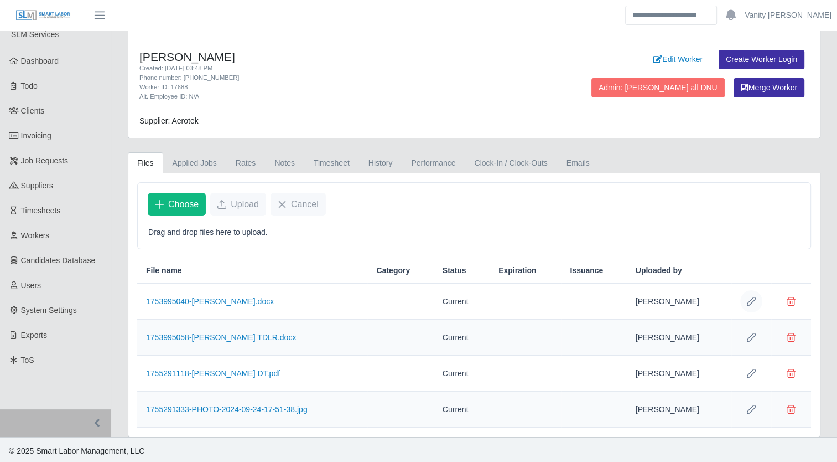
click at [749, 297] on icon "Row Edit" at bounding box center [751, 301] width 9 height 9
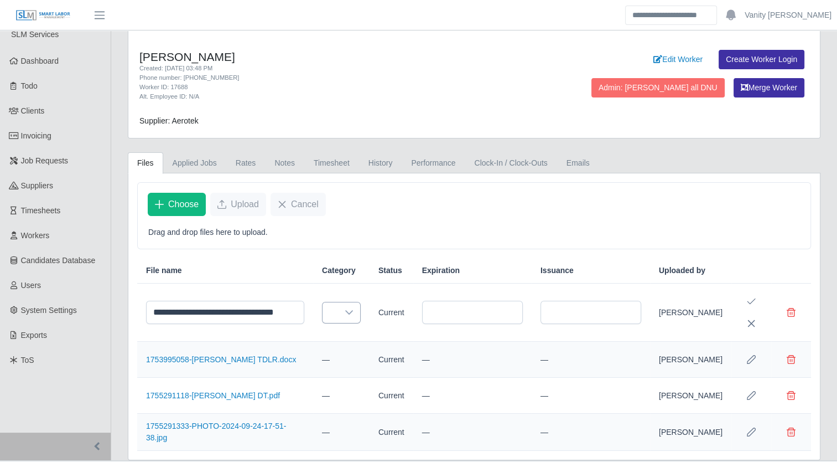
click at [345, 317] on icon at bounding box center [349, 312] width 9 height 9
click at [352, 318] on div at bounding box center [349, 312] width 22 height 20
click at [350, 320] on div at bounding box center [349, 312] width 22 height 20
click at [348, 314] on icon at bounding box center [349, 312] width 8 height 4
click at [794, 317] on span "Delete file" at bounding box center [791, 312] width 9 height 9
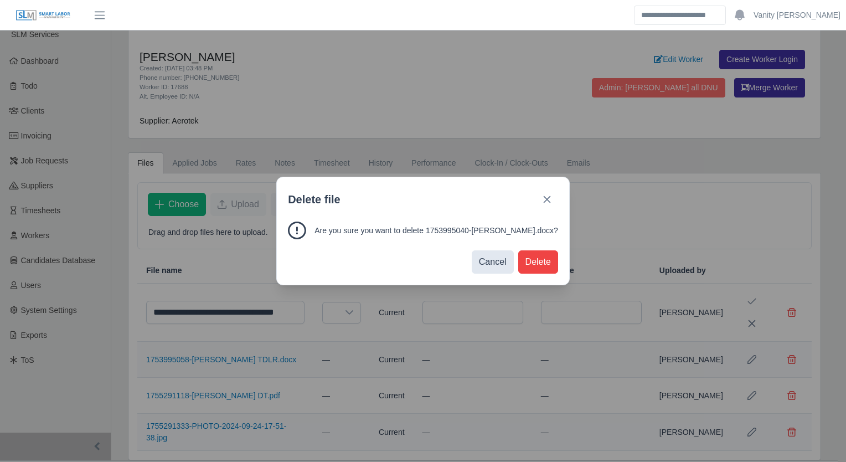
click at [494, 260] on span "Cancel" at bounding box center [493, 261] width 28 height 13
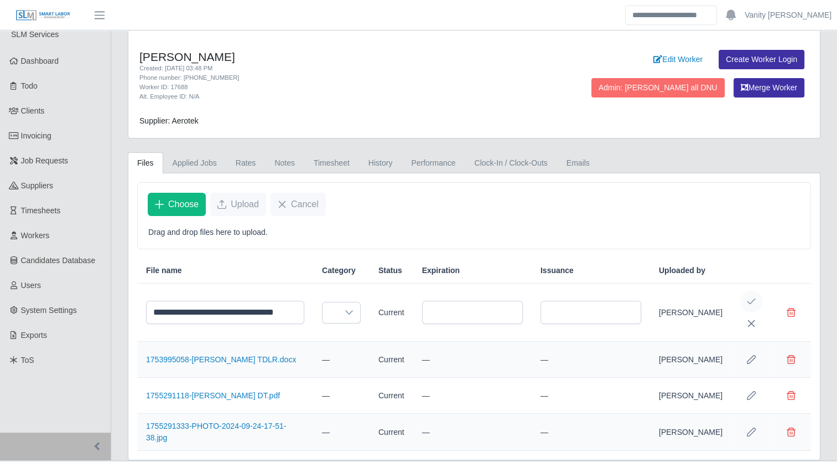
click at [746, 311] on button "Save Edit" at bounding box center [751, 301] width 22 height 22
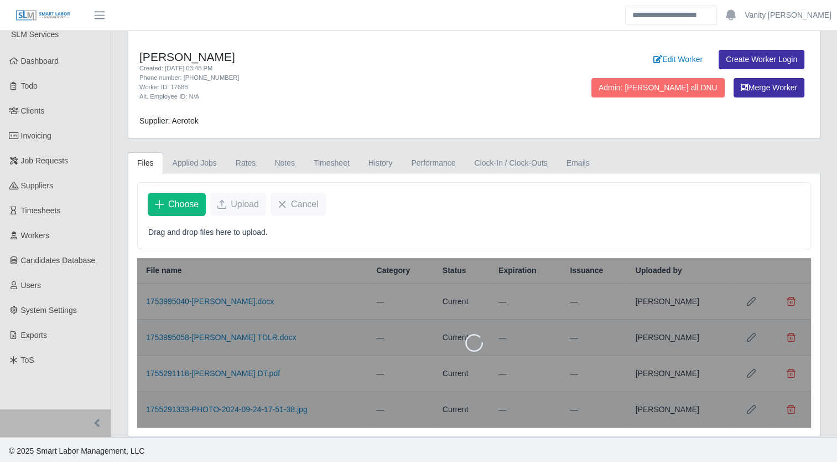
scroll to position [0, 0]
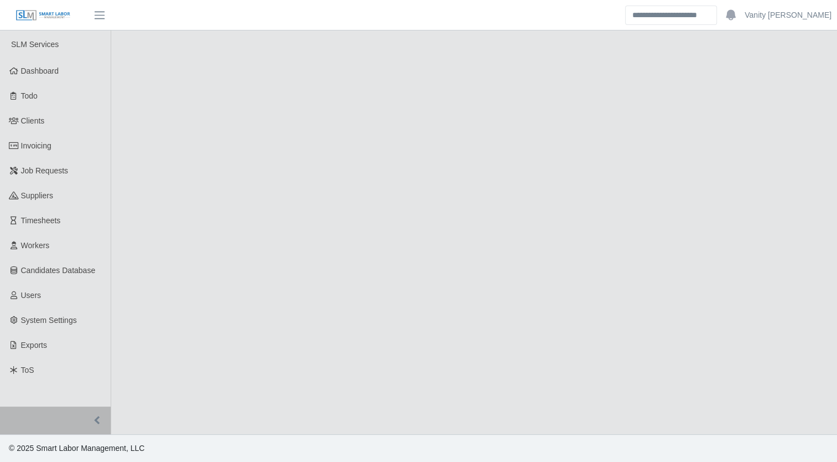
select select "****"
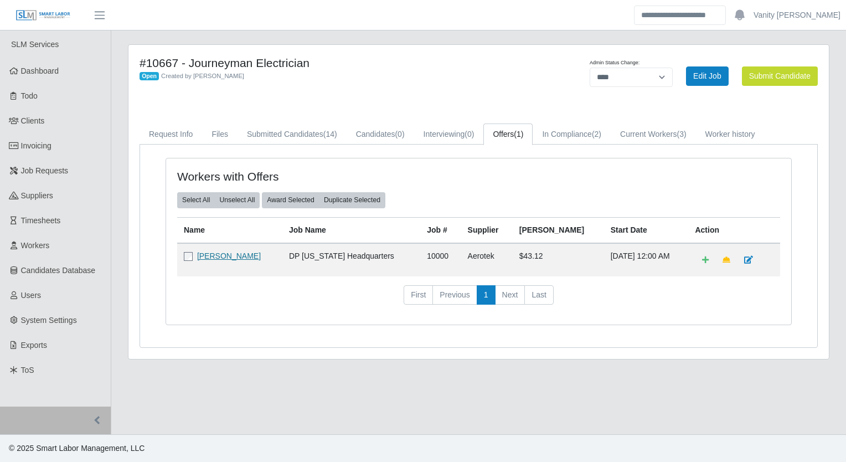
click at [237, 255] on link "[PERSON_NAME]" at bounding box center [229, 255] width 64 height 9
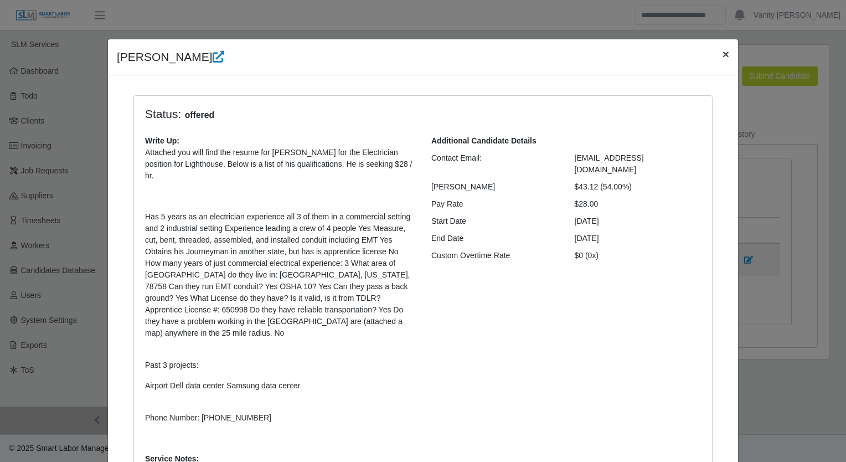
click at [722, 50] on span "×" at bounding box center [725, 54] width 7 height 13
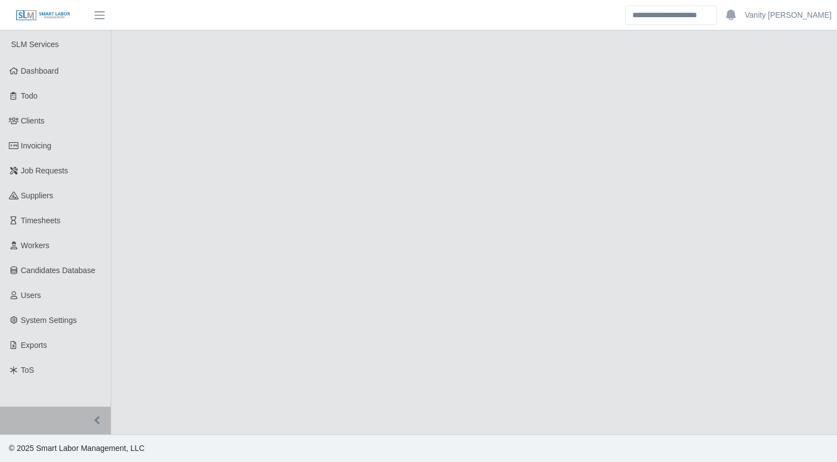
select select "****"
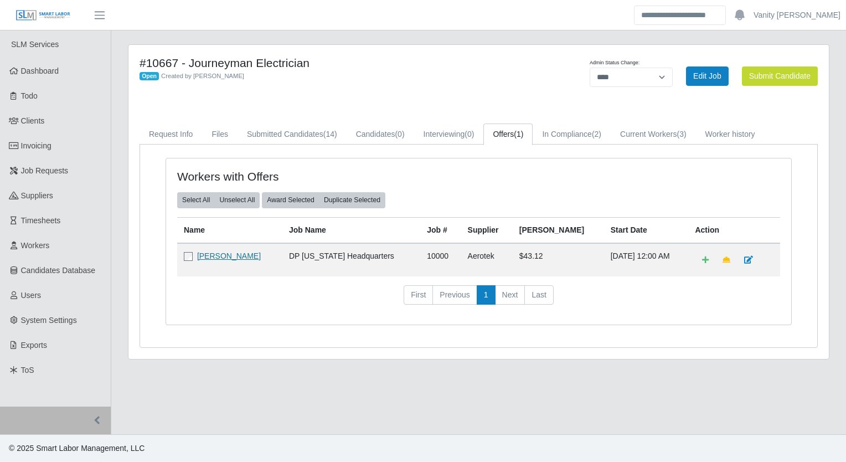
click at [210, 253] on link "[PERSON_NAME]" at bounding box center [229, 255] width 64 height 9
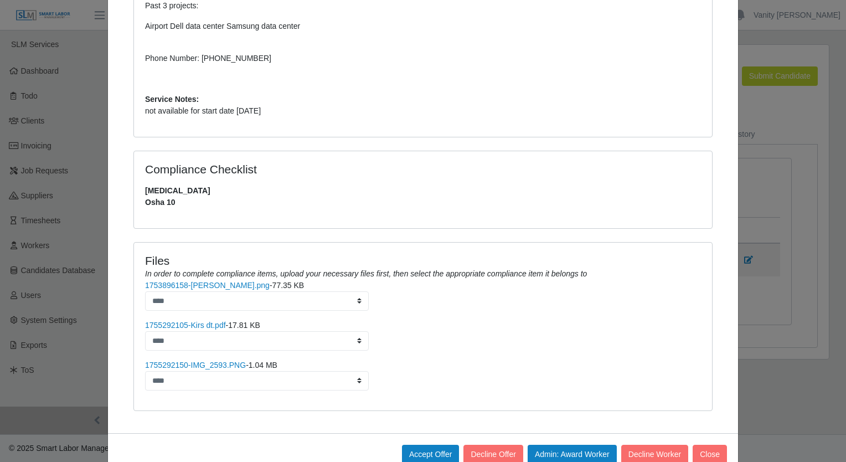
scroll to position [375, 0]
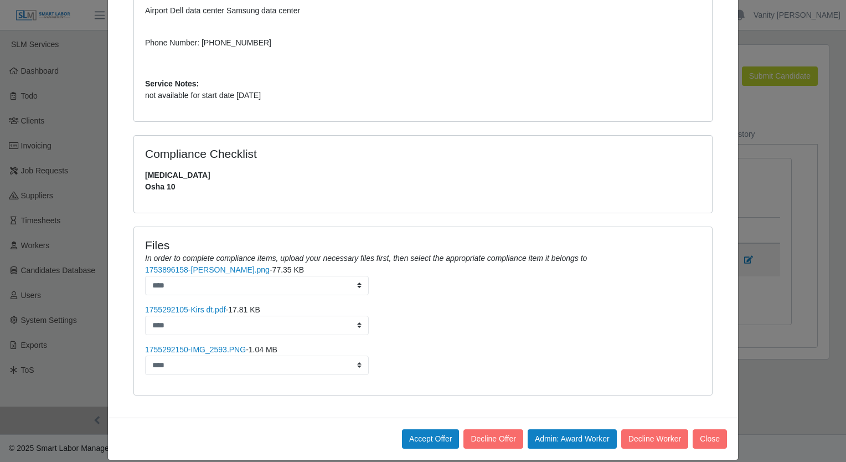
click at [179, 330] on ul "**********" at bounding box center [423, 319] width 556 height 111
click at [179, 345] on link "1755292150-IMG_2593.PNG" at bounding box center [195, 349] width 101 height 9
click at [438, 429] on button "Accept Offer" at bounding box center [431, 438] width 58 height 19
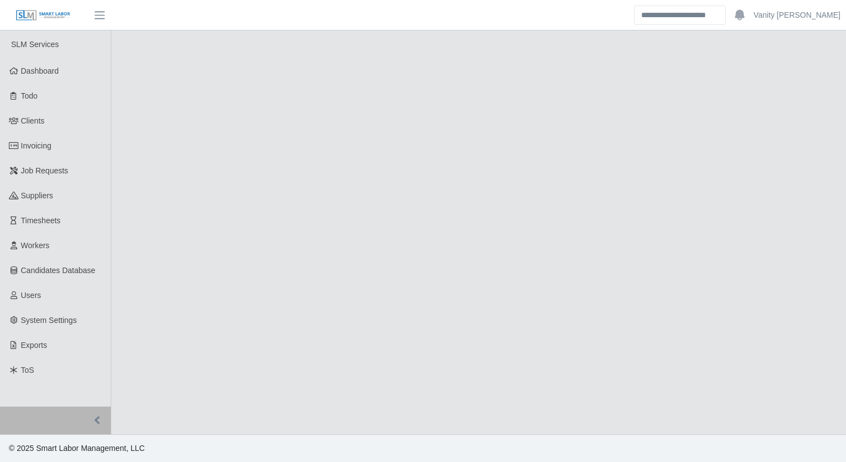
select select "****"
